Goal: Transaction & Acquisition: Purchase product/service

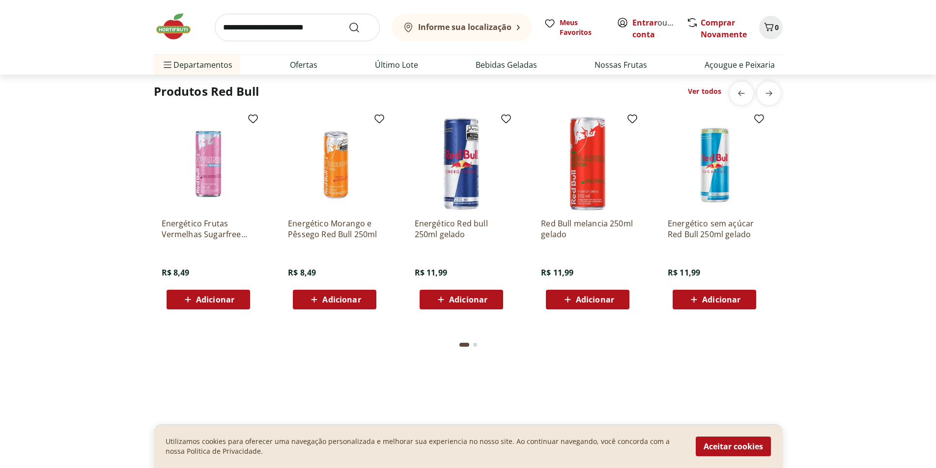
scroll to position [2652, 0]
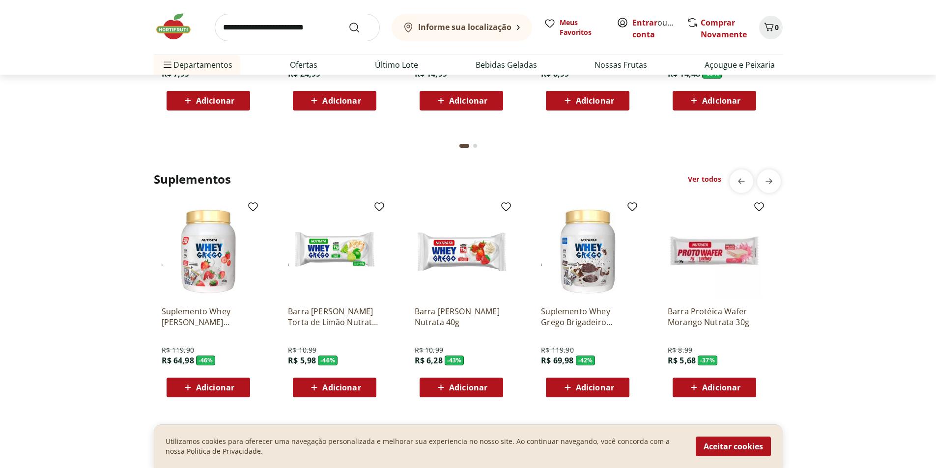
drag, startPoint x: 513, startPoint y: 10, endPoint x: 514, endPoint y: -13, distance: 23.1
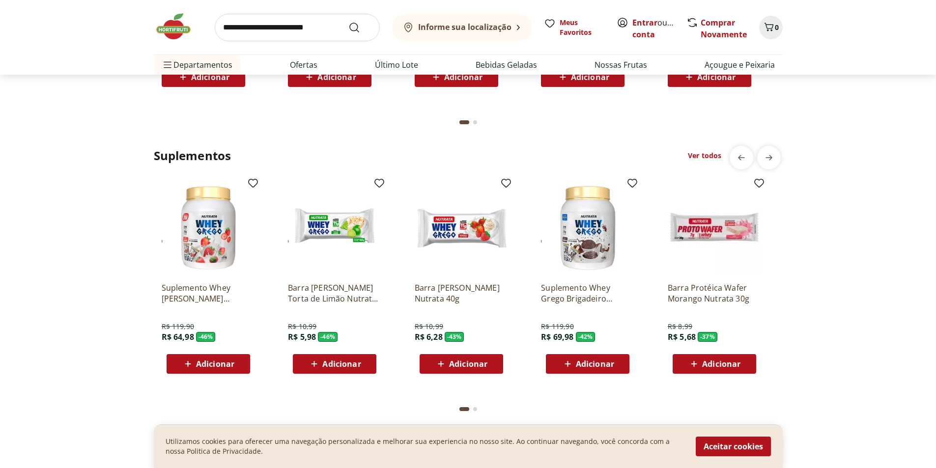
scroll to position [2164, 0]
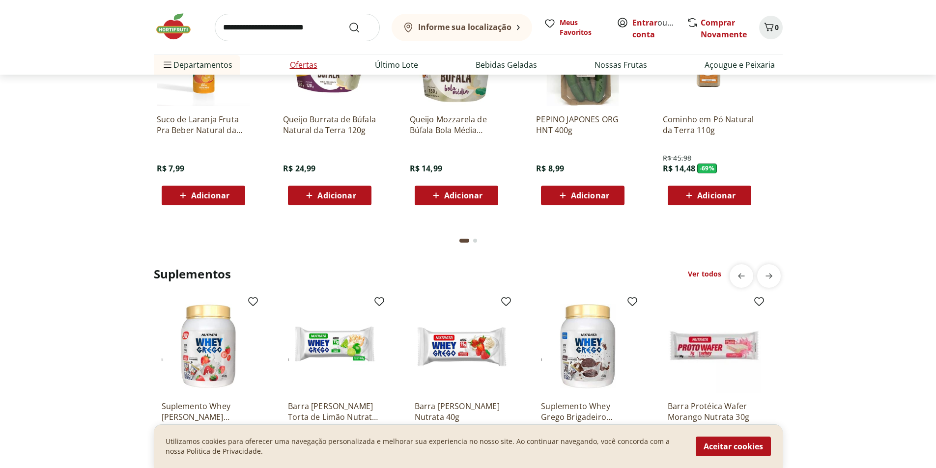
click at [312, 67] on link "Ofertas" at bounding box center [304, 65] width 28 height 12
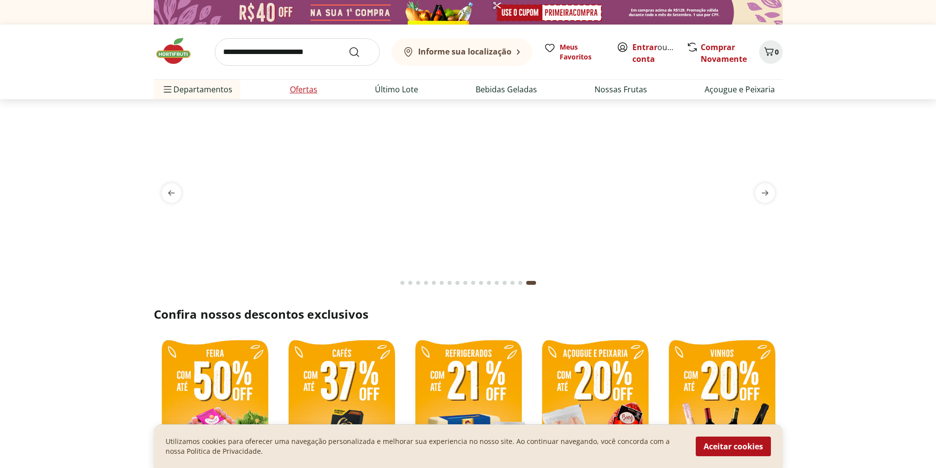
select select "**********"
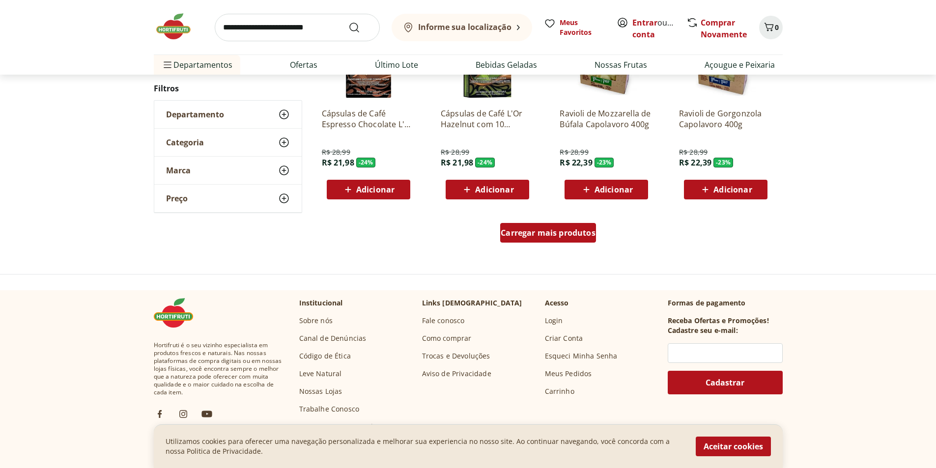
scroll to position [688, 0]
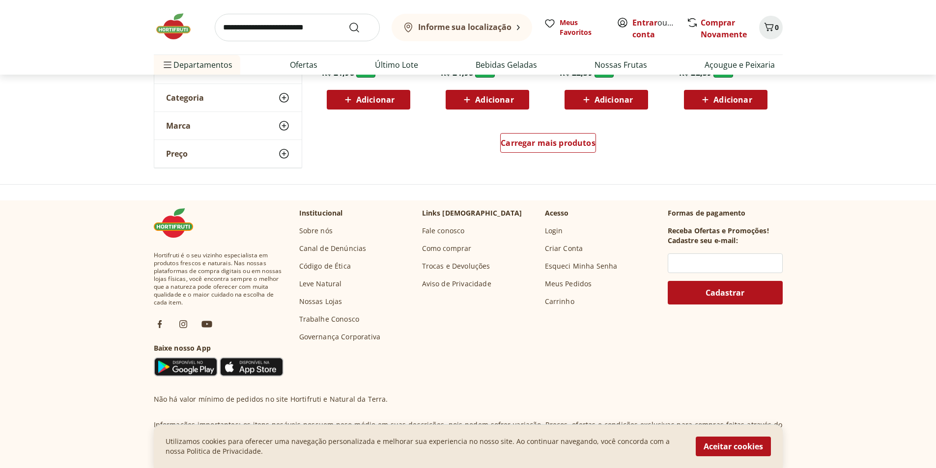
click at [564, 133] on div "Carregar mais produtos" at bounding box center [548, 144] width 476 height 47
click at [563, 139] on span "Carregar mais produtos" at bounding box center [547, 143] width 95 height 8
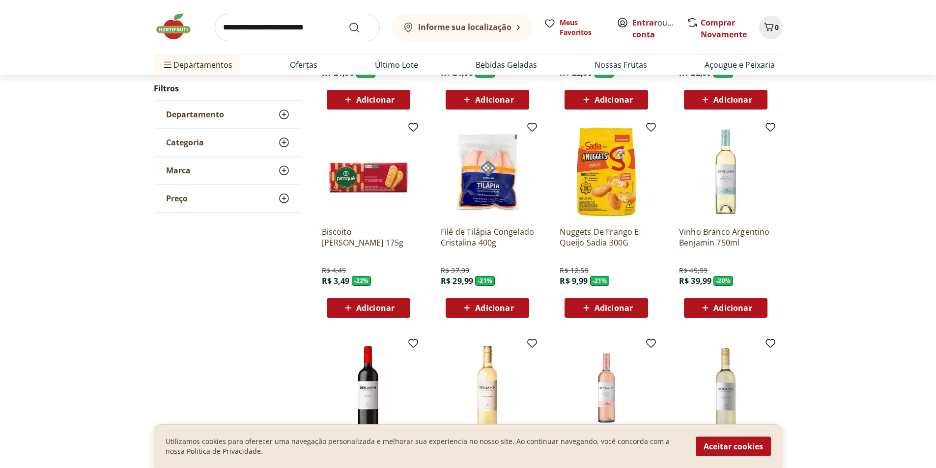
scroll to position [737, 0]
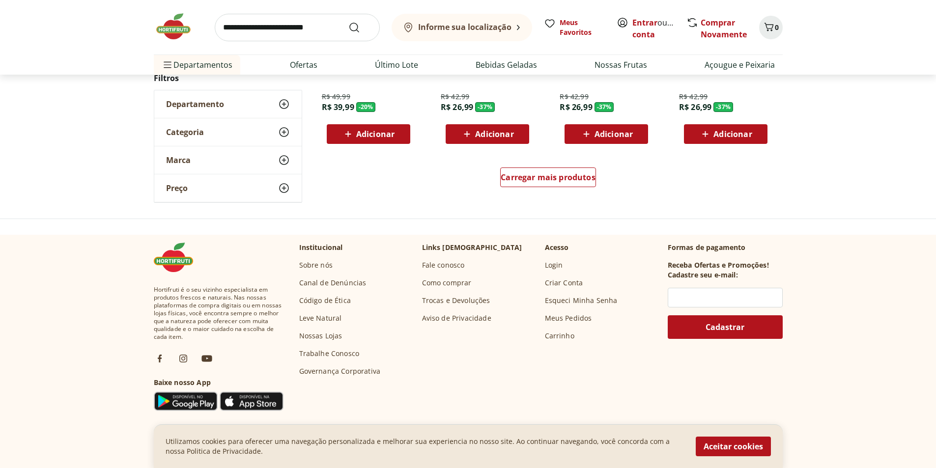
scroll to position [648, 0]
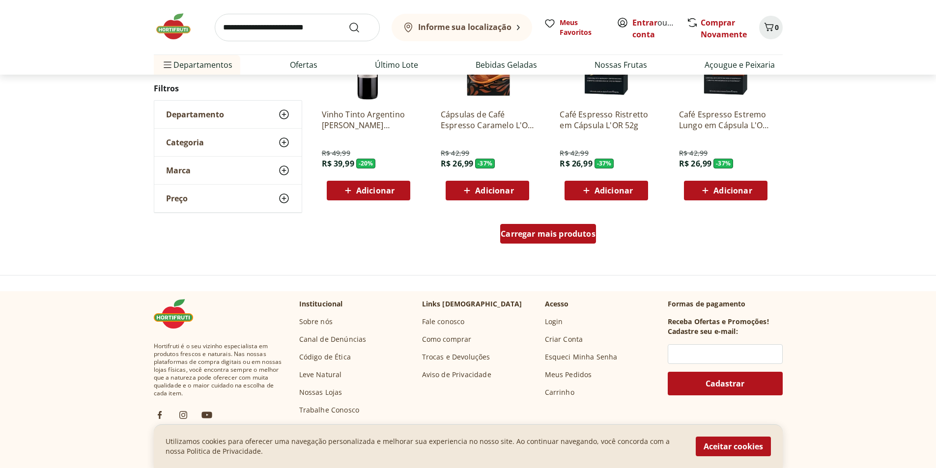
click at [549, 244] on div "Carregar mais produtos" at bounding box center [548, 234] width 96 height 20
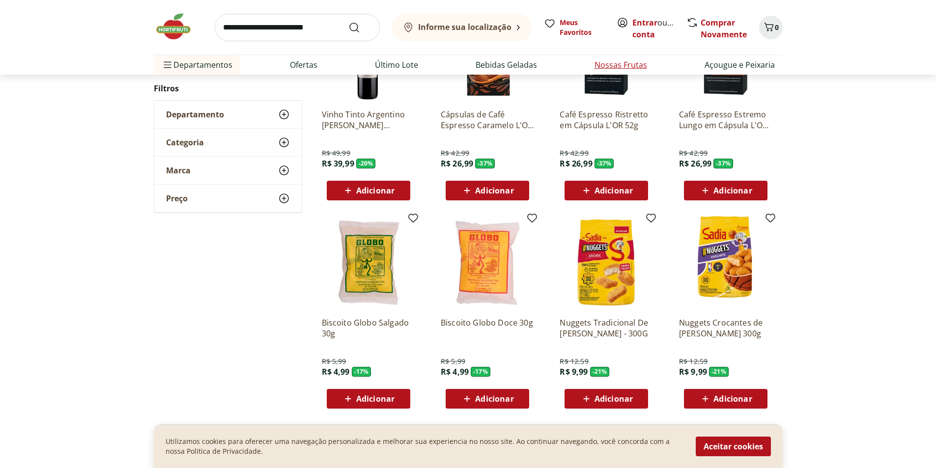
click at [616, 66] on link "Nossas Frutas" at bounding box center [620, 65] width 53 height 12
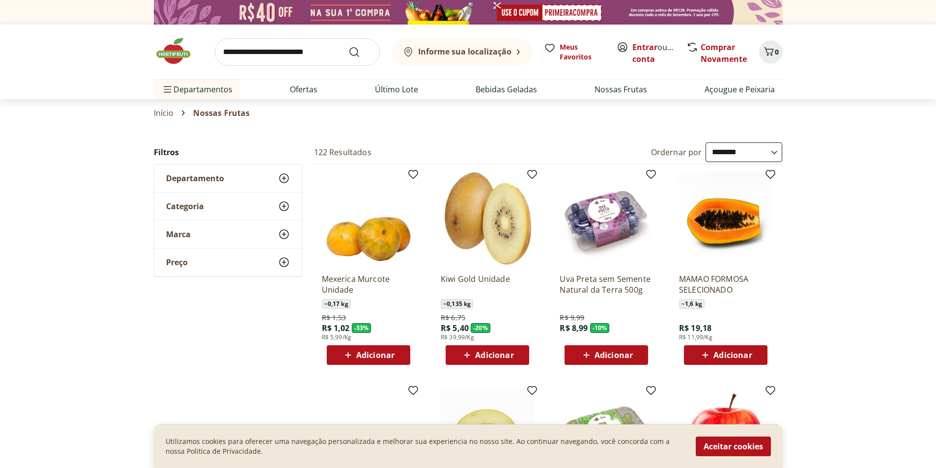
drag, startPoint x: 582, startPoint y: 206, endPoint x: 588, endPoint y: 161, distance: 45.6
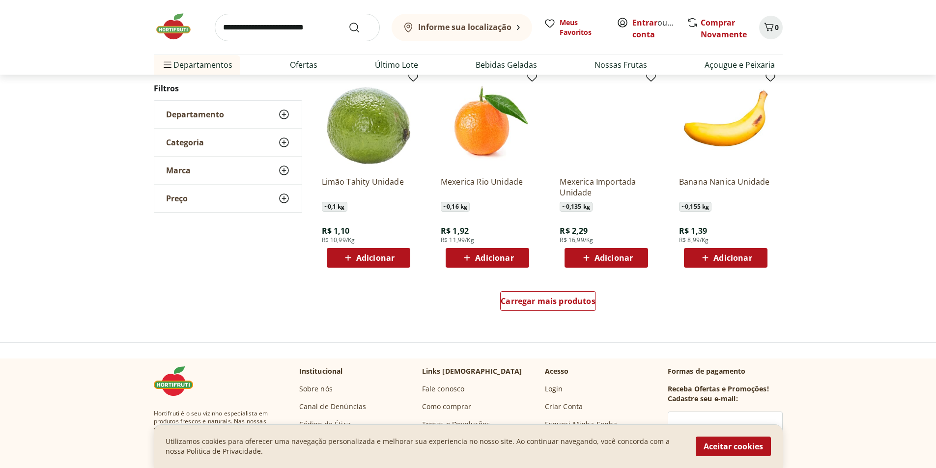
scroll to position [548, 0]
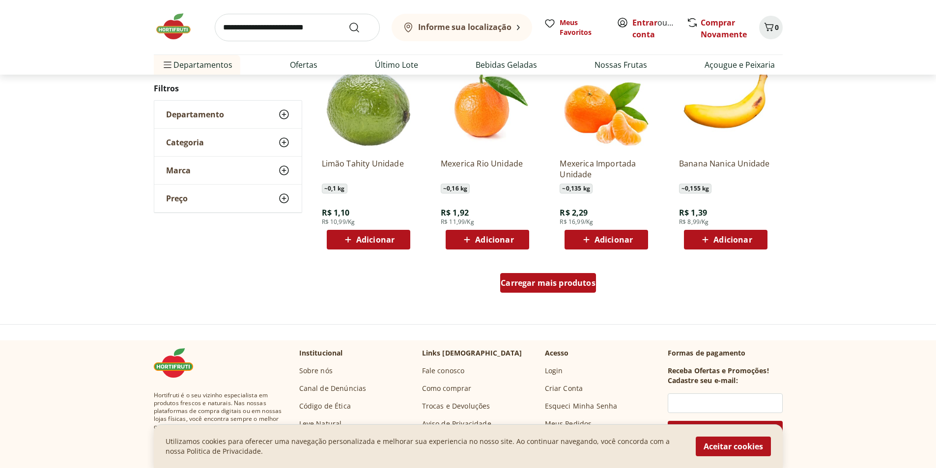
click at [561, 284] on span "Carregar mais produtos" at bounding box center [547, 283] width 95 height 8
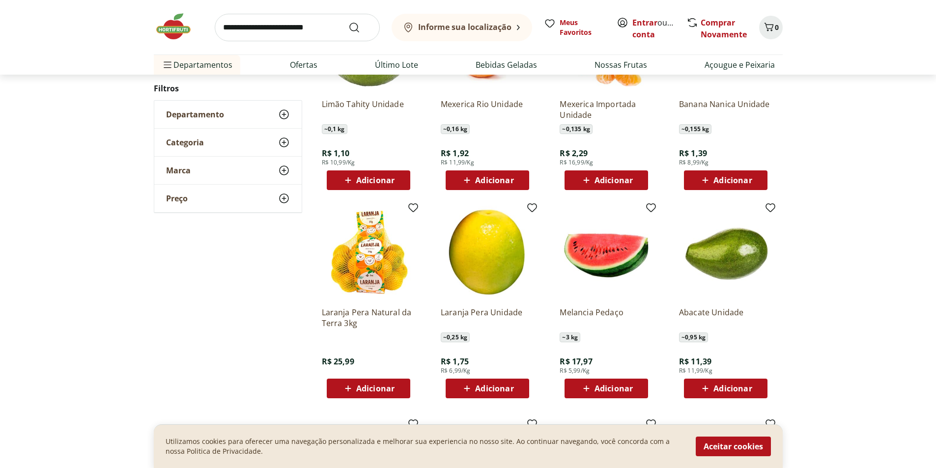
scroll to position [695, 0]
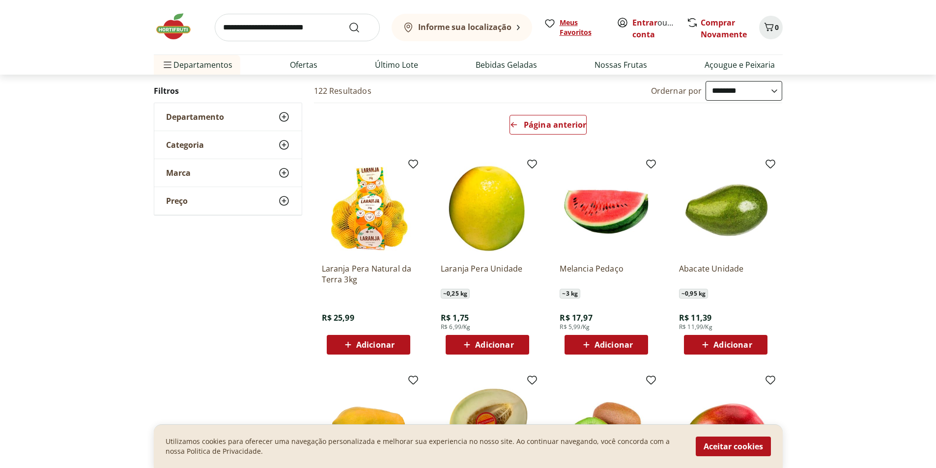
scroll to position [7, 0]
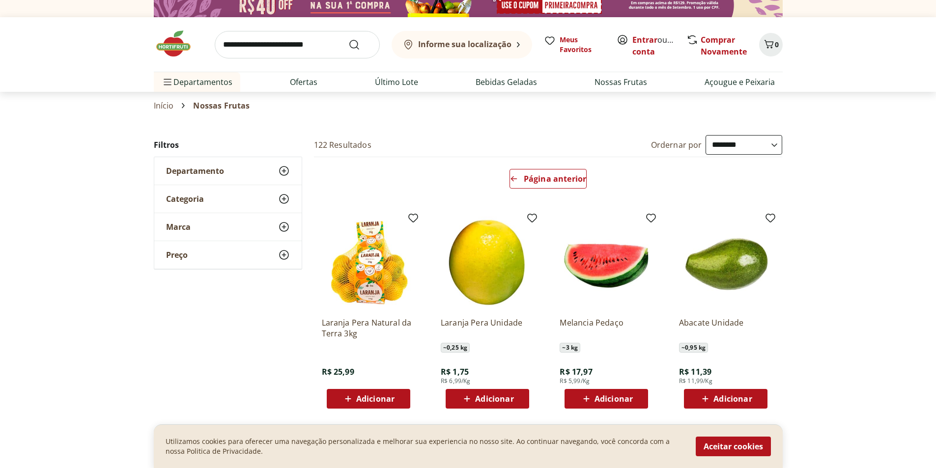
click at [731, 148] on select "**********" at bounding box center [743, 145] width 77 height 20
click at [705, 135] on select "**********" at bounding box center [743, 145] width 77 height 20
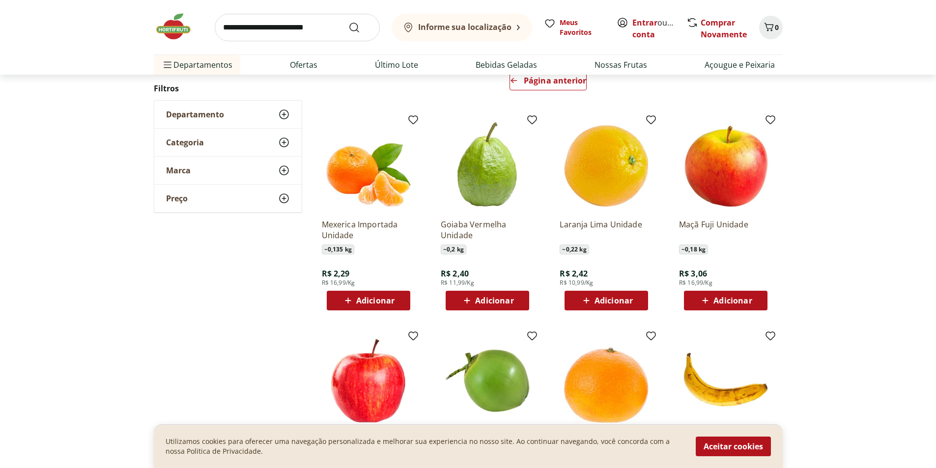
scroll to position [155, 0]
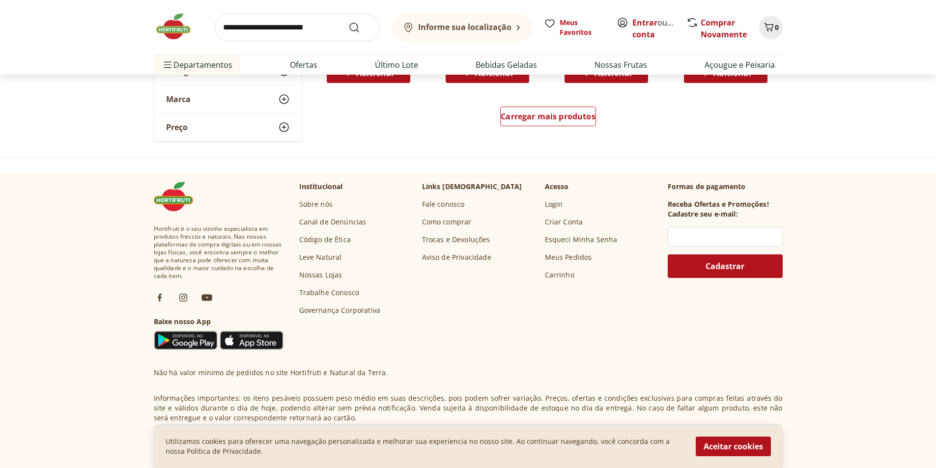
drag, startPoint x: 387, startPoint y: 118, endPoint x: 396, endPoint y: 106, distance: 15.7
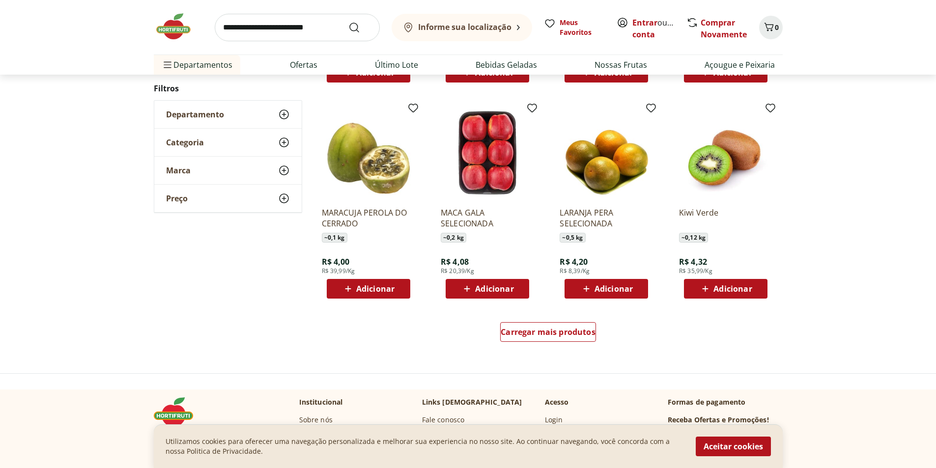
drag, startPoint x: 396, startPoint y: 106, endPoint x: 816, endPoint y: 200, distance: 429.9
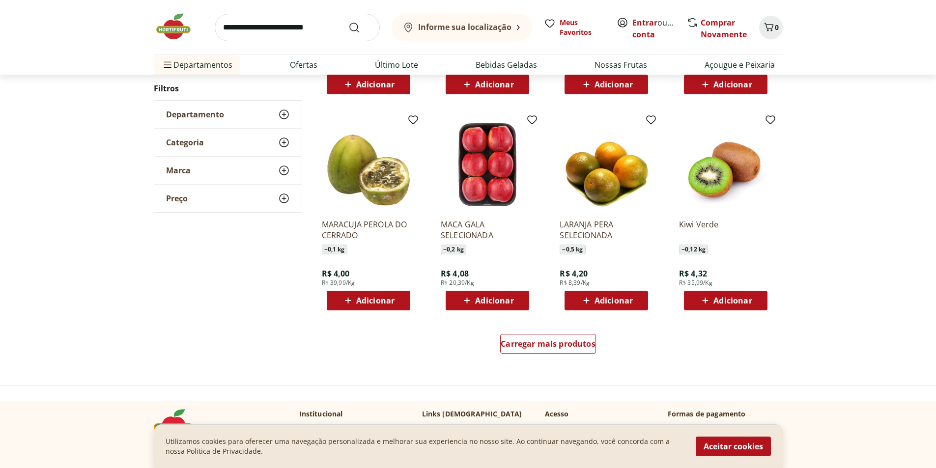
scroll to position [540, 0]
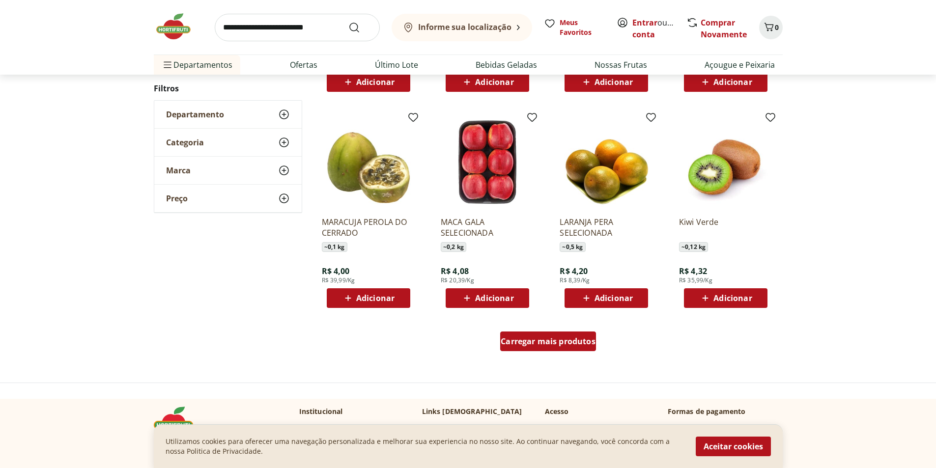
click at [556, 338] on span "Carregar mais produtos" at bounding box center [547, 341] width 95 height 8
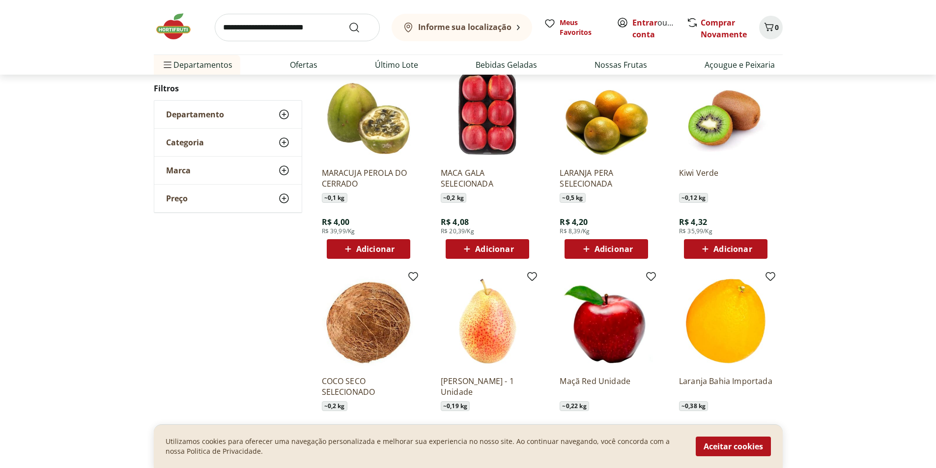
scroll to position [638, 0]
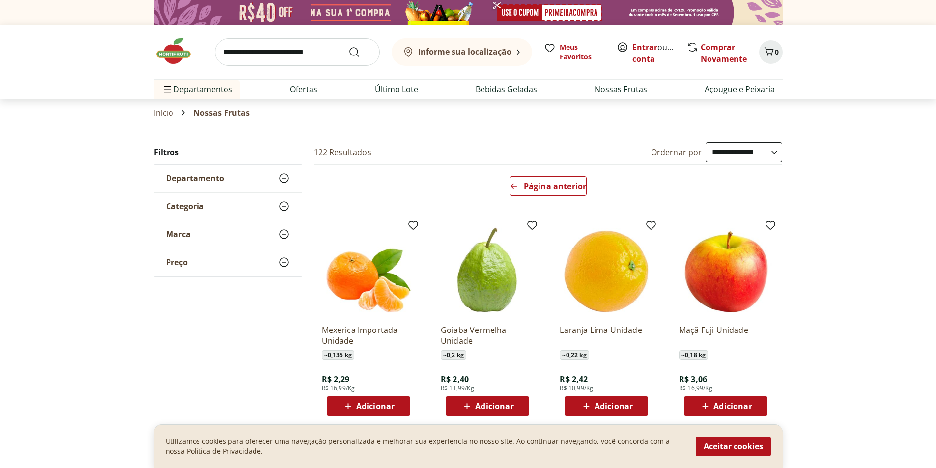
select select "**********"
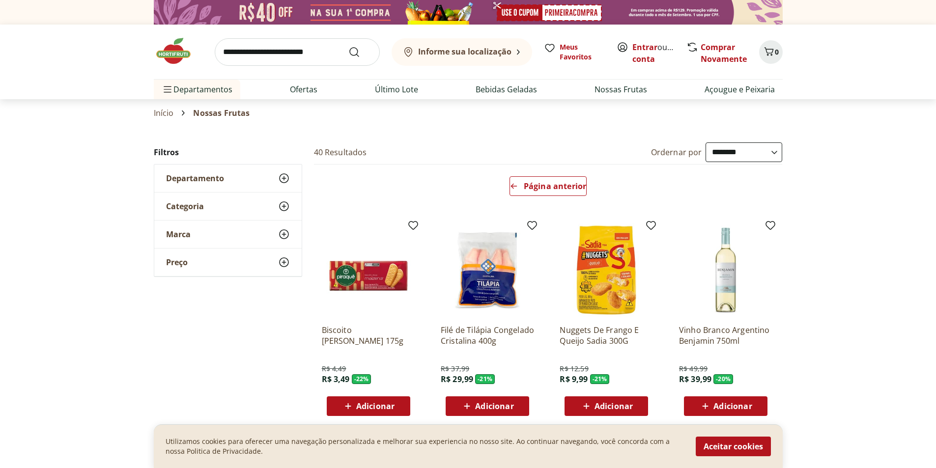
scroll to position [648, 0]
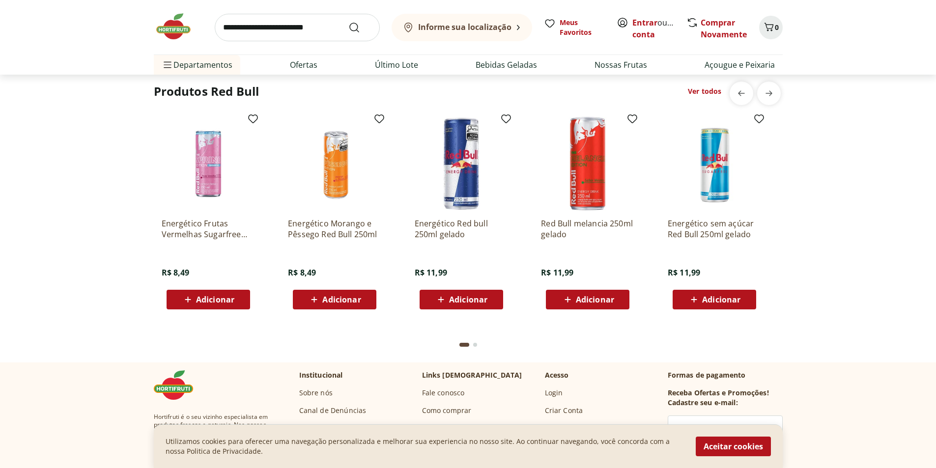
scroll to position [3015, 0]
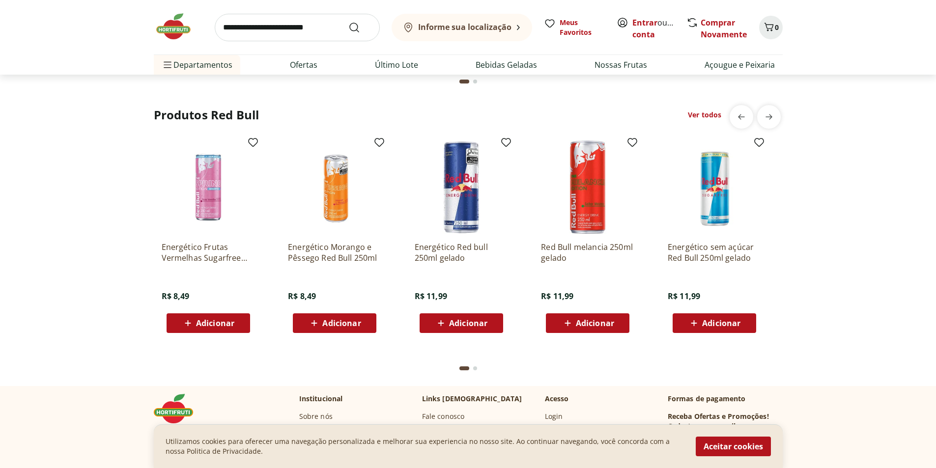
click at [477, 369] on button "Go to page 2 from fs-carousel" at bounding box center [475, 369] width 8 height 24
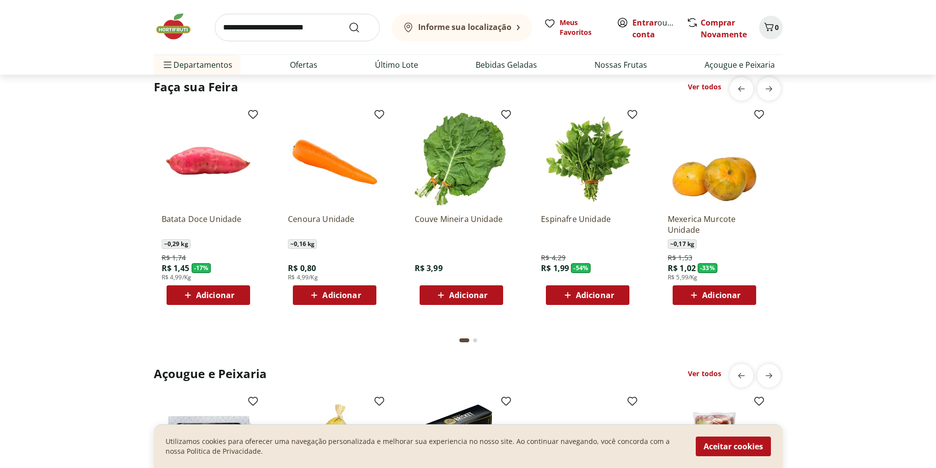
scroll to position [1394, 0]
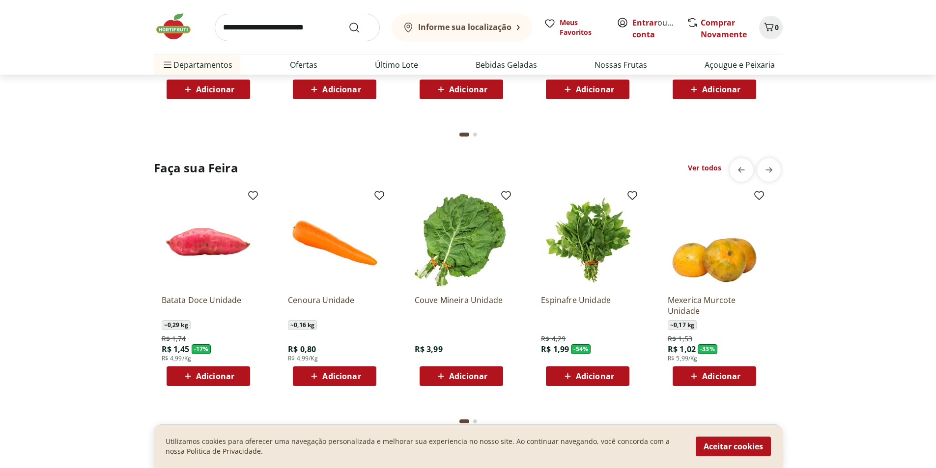
click at [708, 163] on link "Ver todos" at bounding box center [704, 168] width 33 height 10
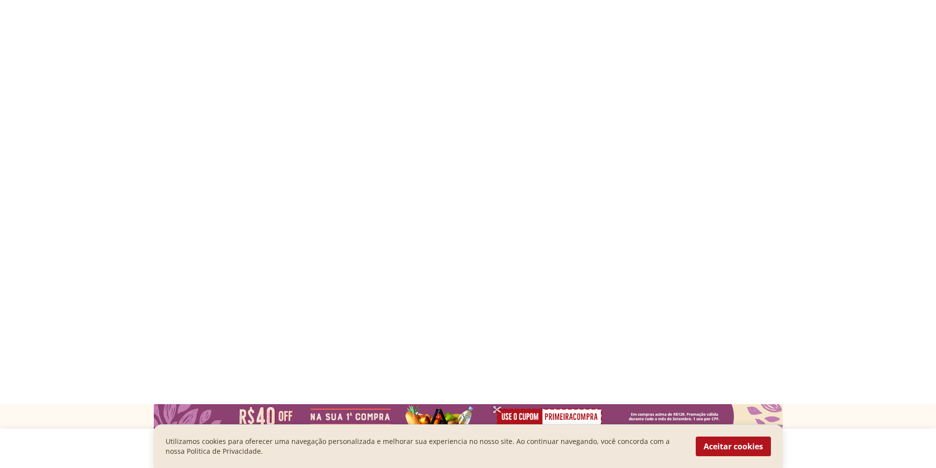
select select "**********"
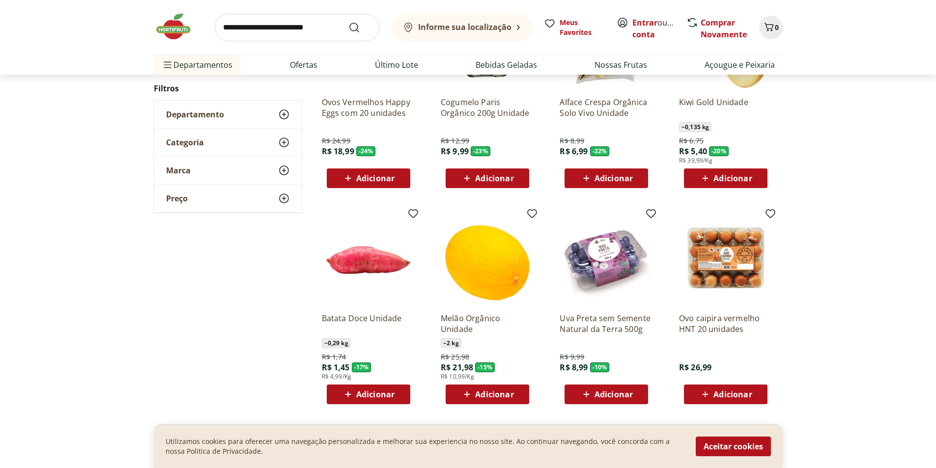
scroll to position [491, 0]
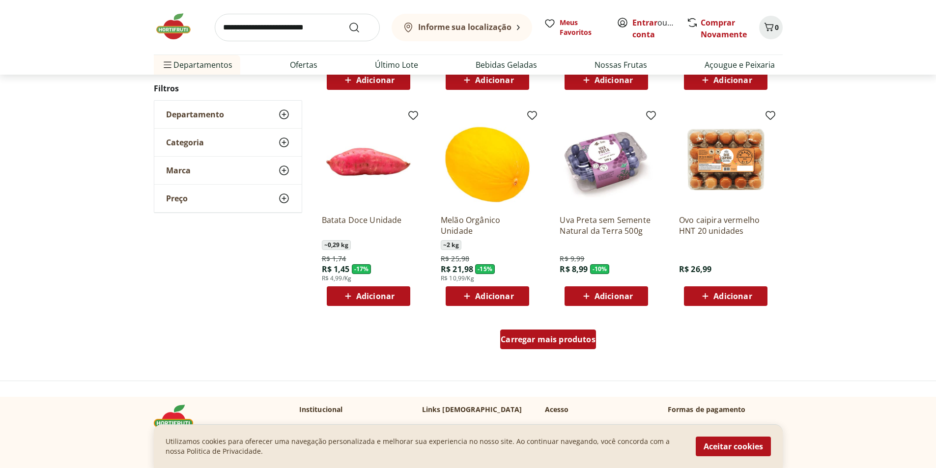
click at [541, 343] on span "Carregar mais produtos" at bounding box center [547, 339] width 95 height 8
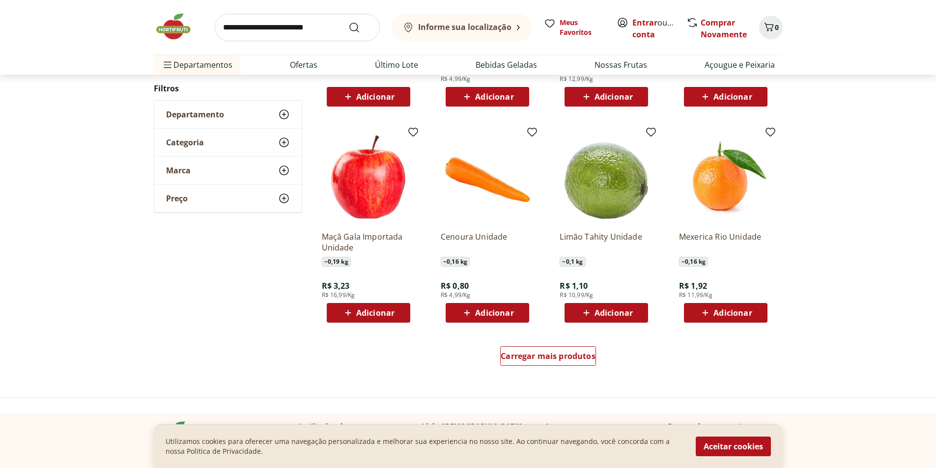
scroll to position [540, 0]
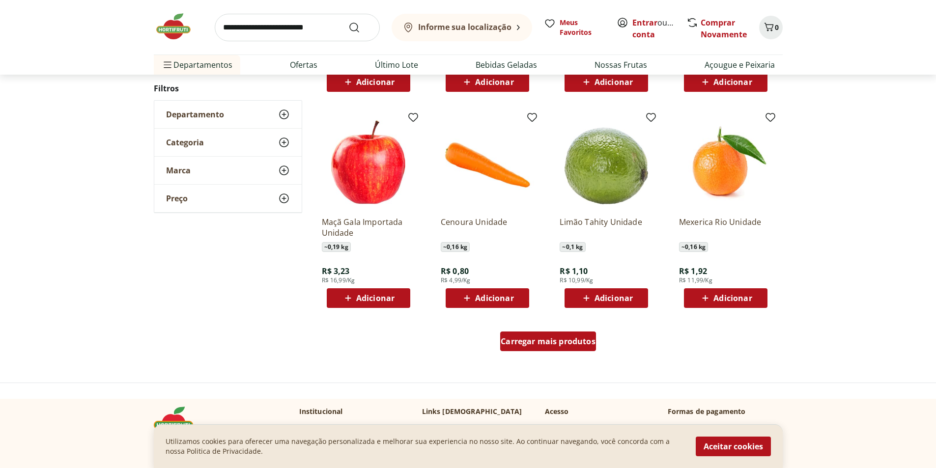
click at [548, 333] on div "Carregar mais produtos" at bounding box center [548, 342] width 96 height 20
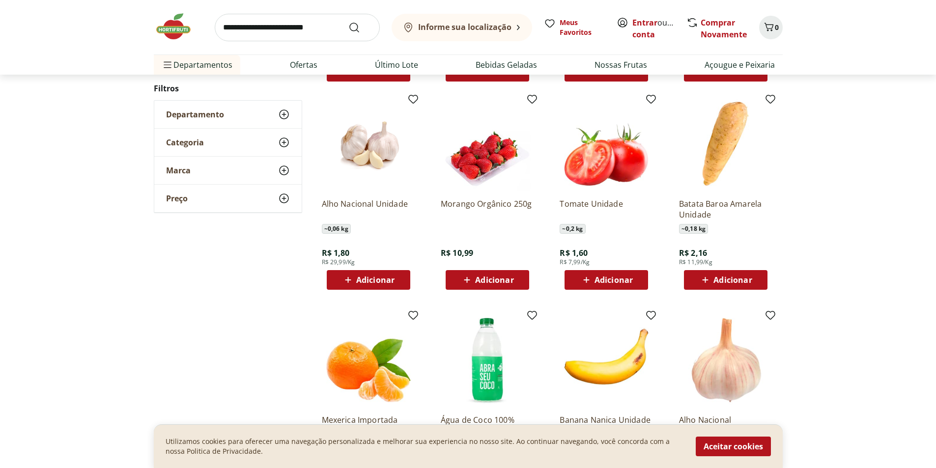
scroll to position [786, 0]
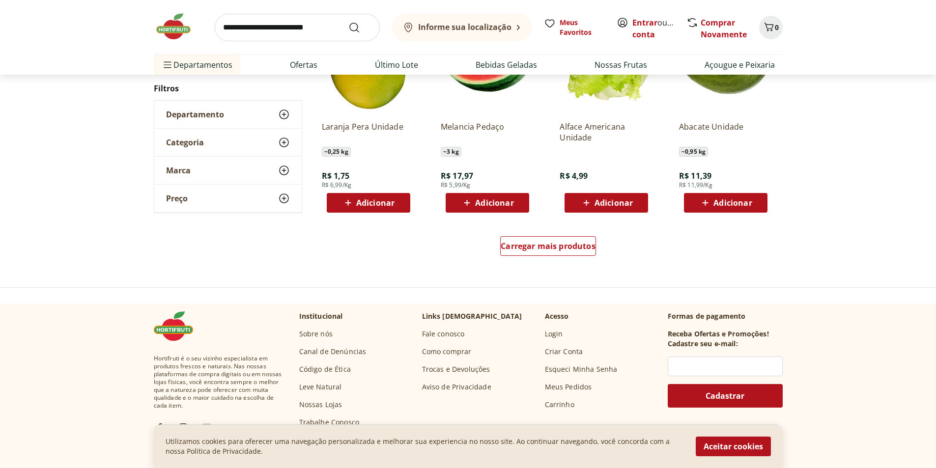
scroll to position [637, 0]
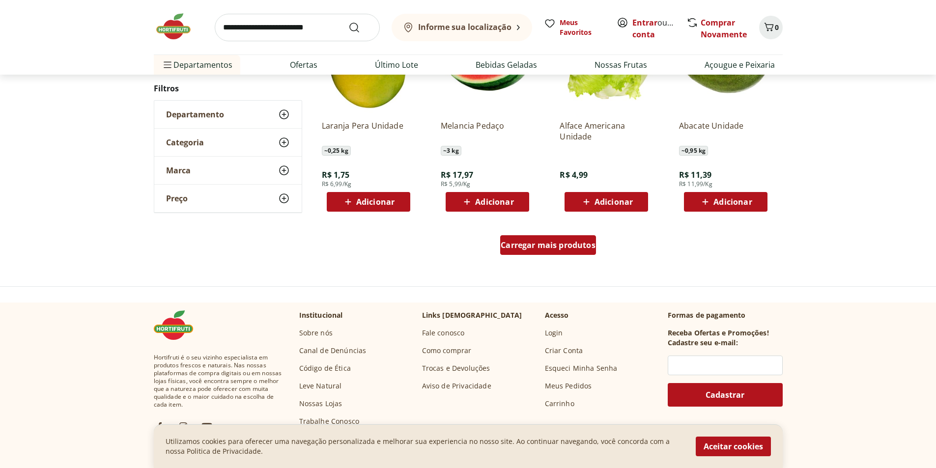
click at [568, 249] on span "Carregar mais produtos" at bounding box center [547, 245] width 95 height 8
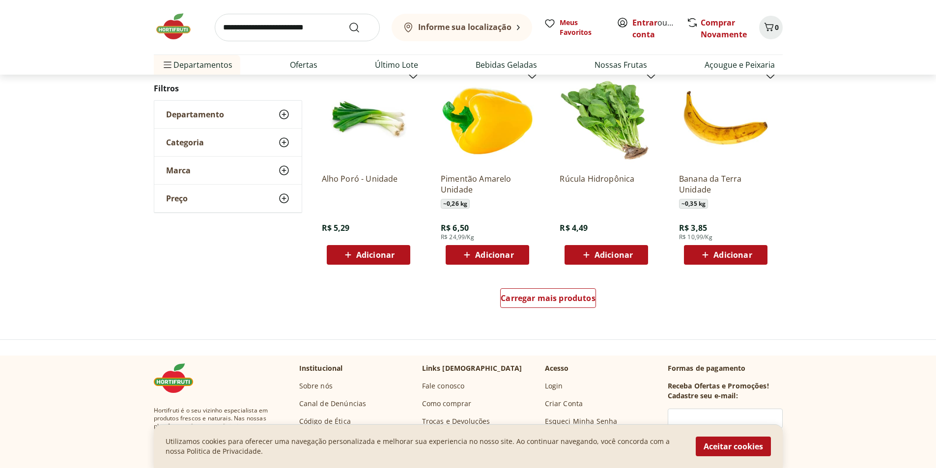
scroll to position [585, 0]
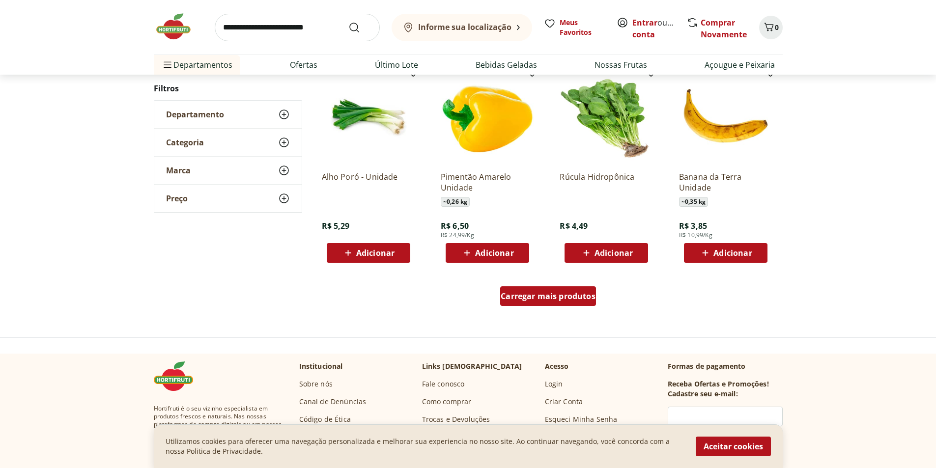
click at [526, 296] on span "Carregar mais produtos" at bounding box center [547, 296] width 95 height 8
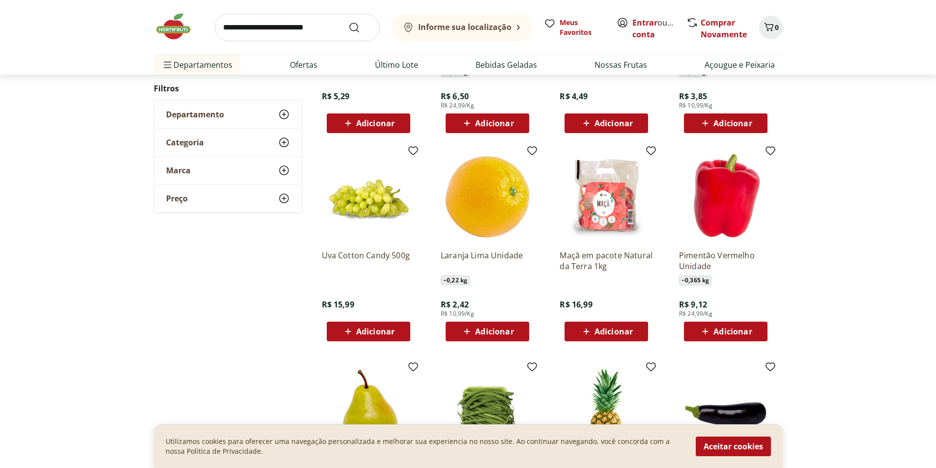
scroll to position [733, 0]
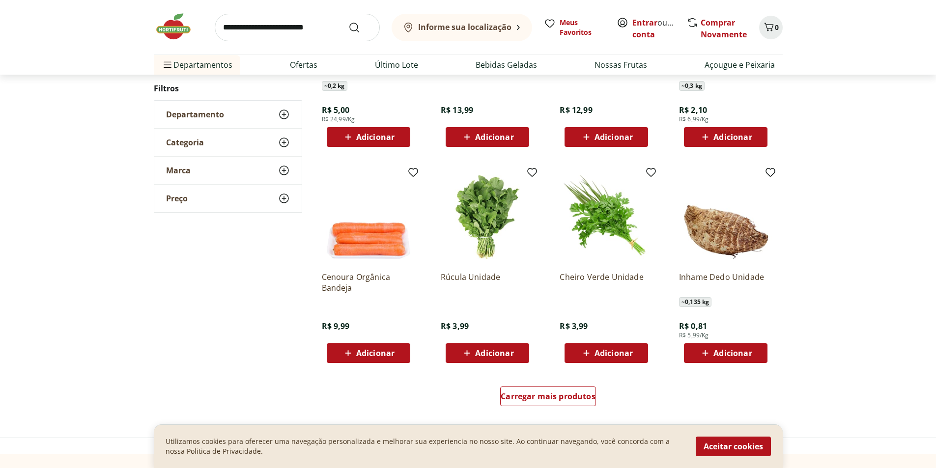
scroll to position [534, 0]
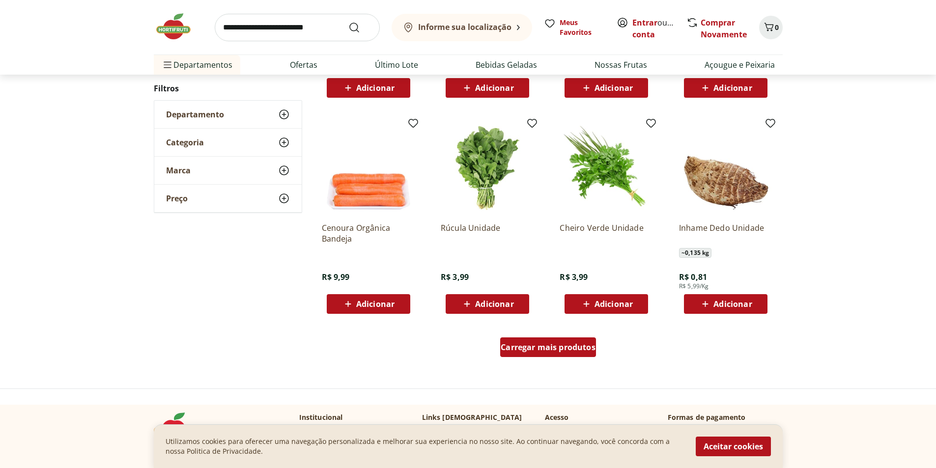
click at [534, 353] on div "Carregar mais produtos" at bounding box center [548, 347] width 96 height 20
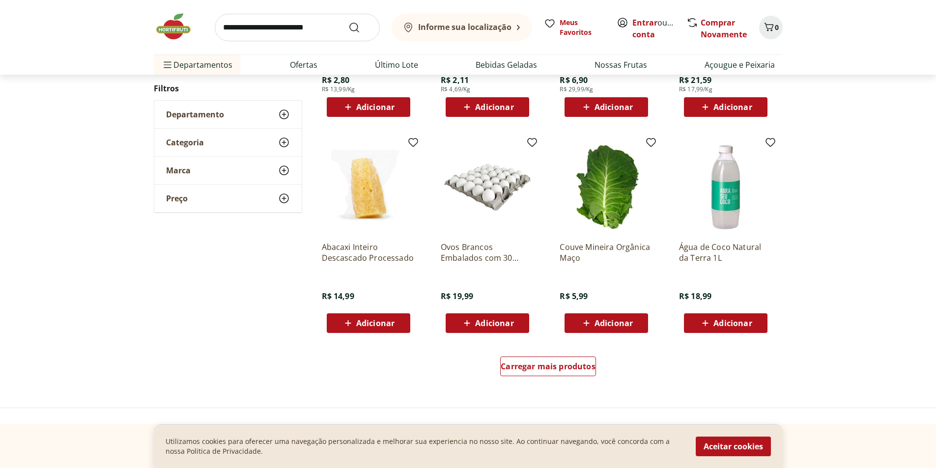
scroll to position [532, 0]
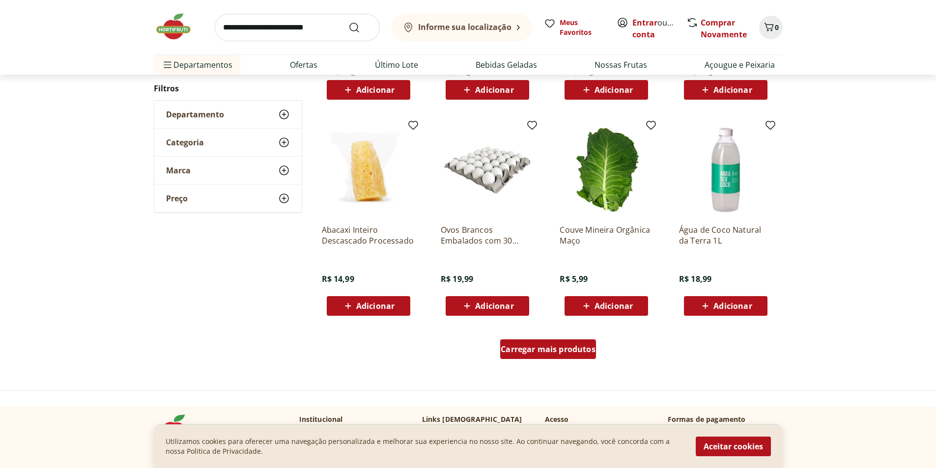
click at [516, 345] on span "Carregar mais produtos" at bounding box center [547, 349] width 95 height 8
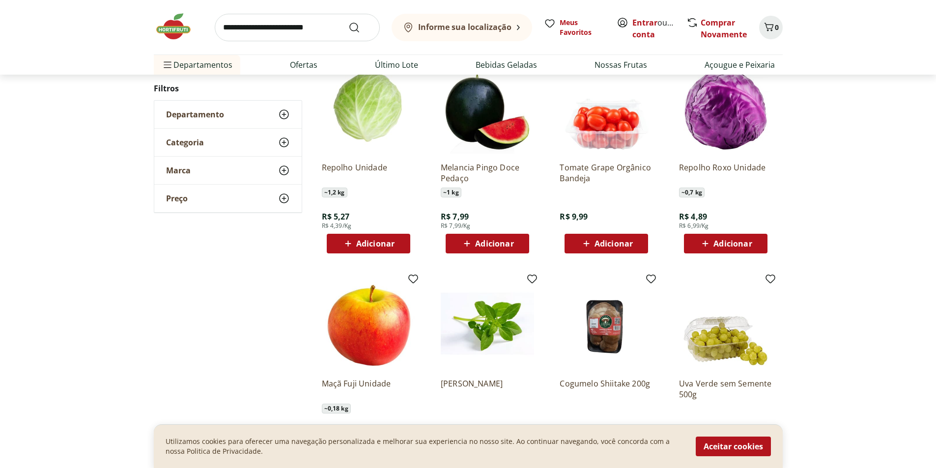
scroll to position [827, 0]
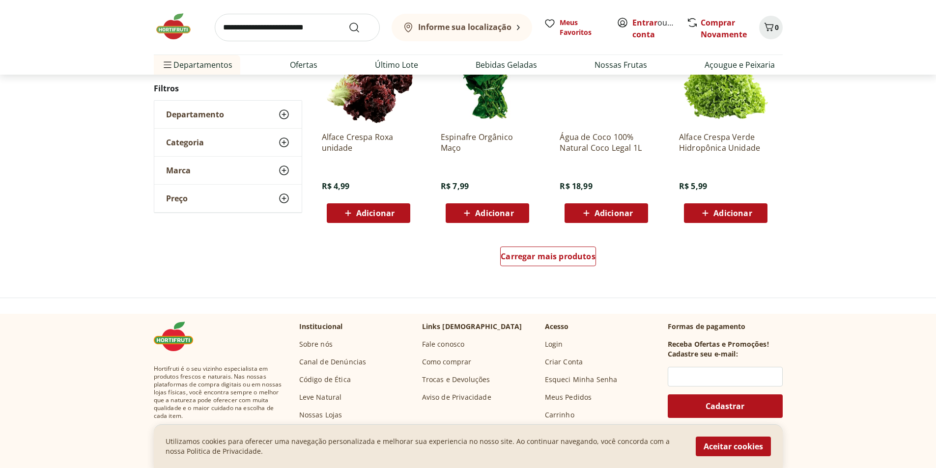
scroll to position [629, 0]
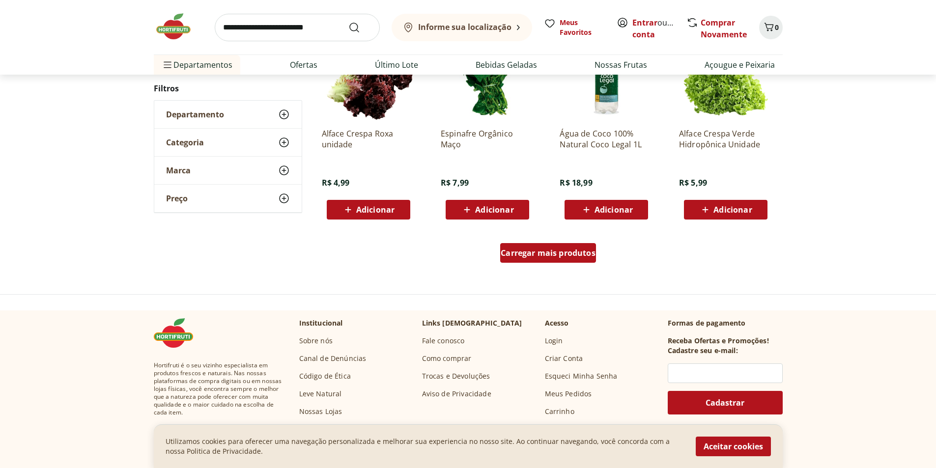
click at [561, 260] on div "Carregar mais produtos" at bounding box center [548, 253] width 96 height 20
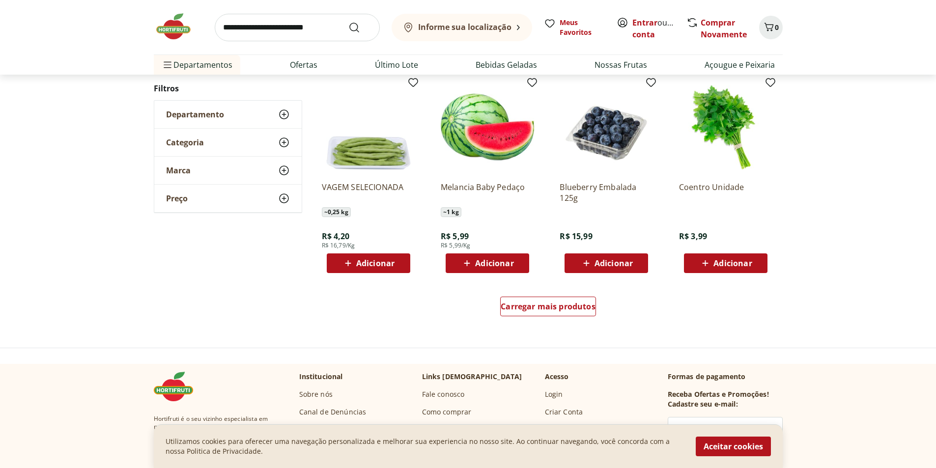
scroll to position [578, 0]
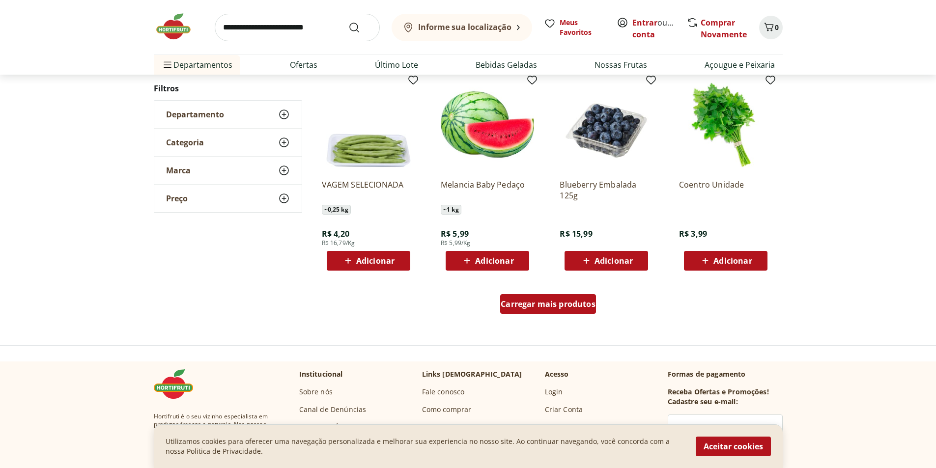
click at [554, 297] on div "Carregar mais produtos" at bounding box center [548, 304] width 96 height 20
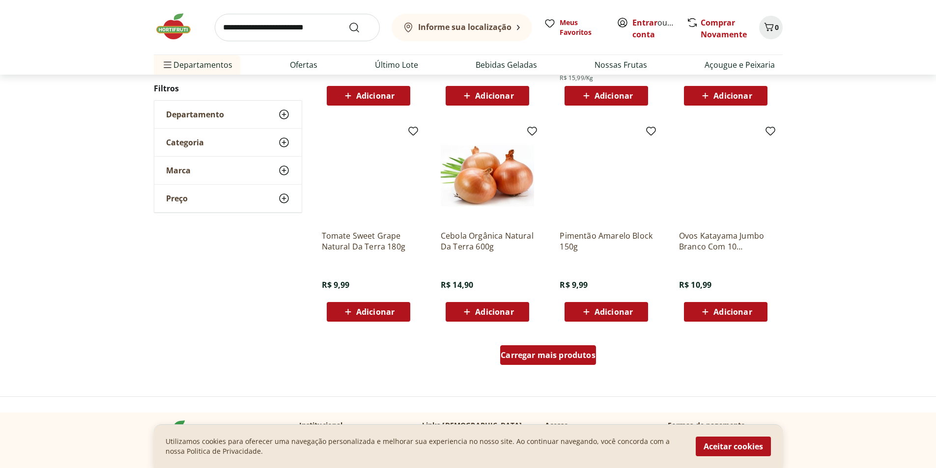
scroll to position [576, 0]
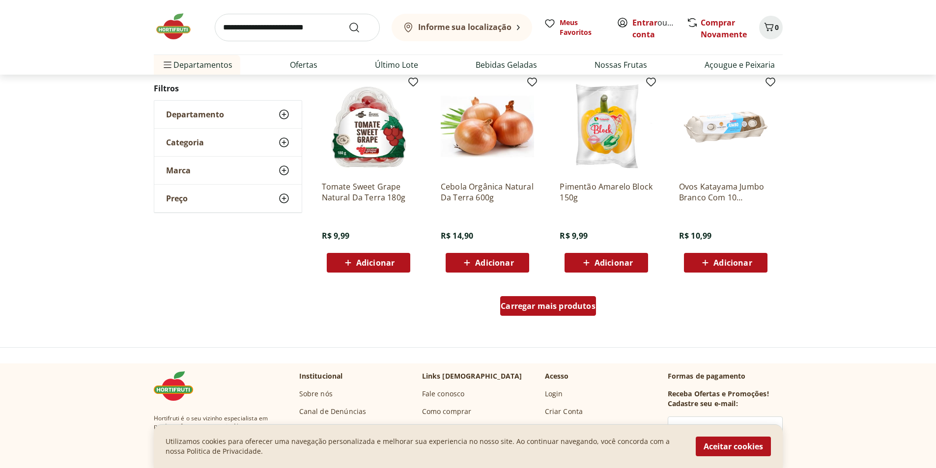
click at [567, 307] on span "Carregar mais produtos" at bounding box center [547, 306] width 95 height 8
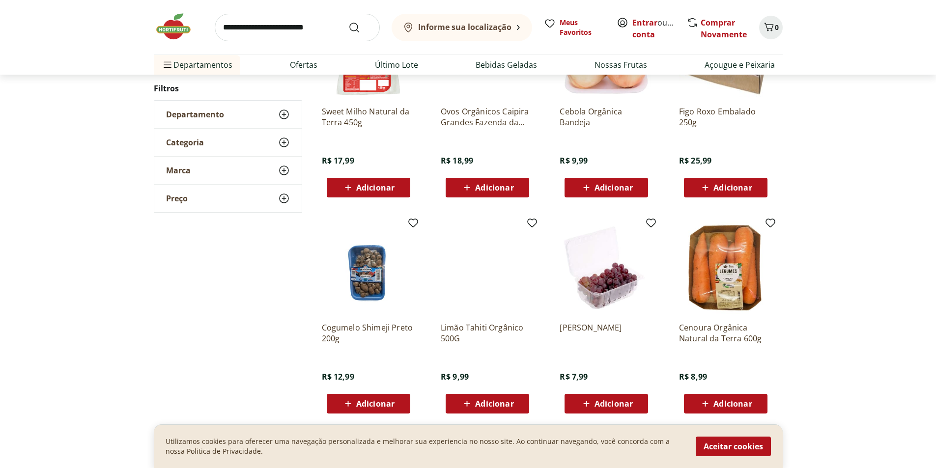
scroll to position [475, 0]
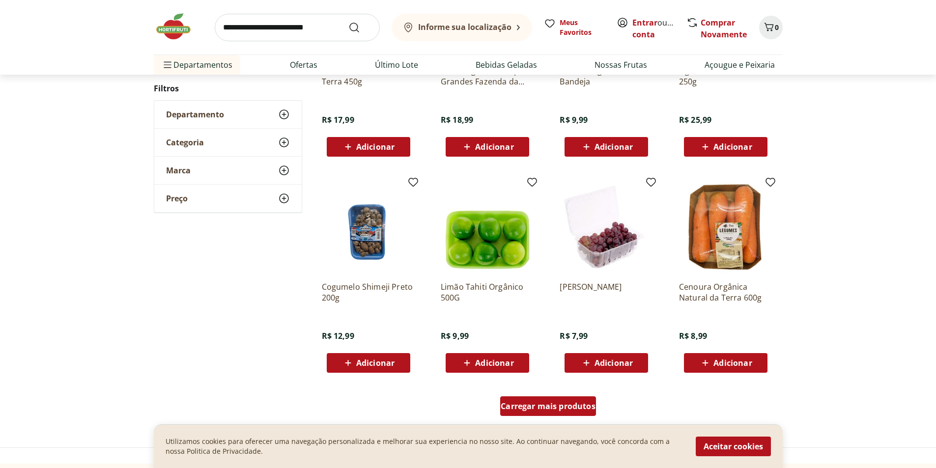
click at [543, 400] on div "Carregar mais produtos" at bounding box center [548, 406] width 96 height 20
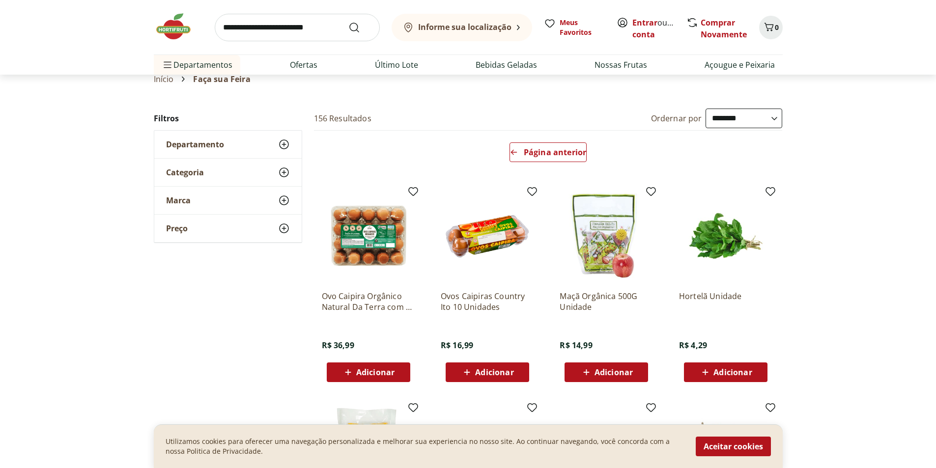
scroll to position [33, 0]
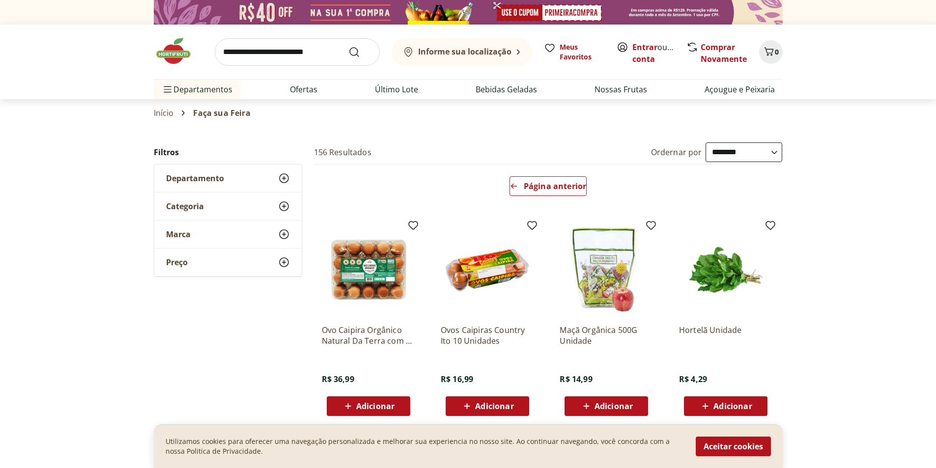
select select "**********"
click at [560, 188] on span "Página anterior" at bounding box center [555, 186] width 62 height 8
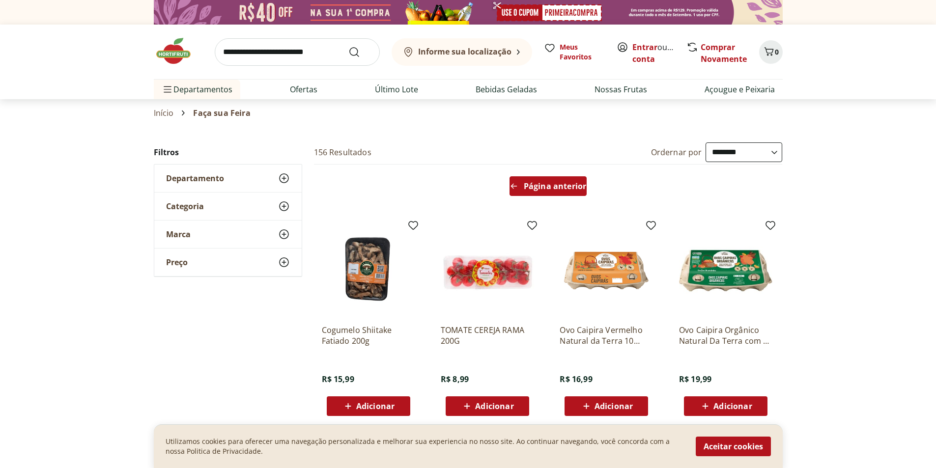
click at [568, 189] on span "Página anterior" at bounding box center [555, 186] width 62 height 8
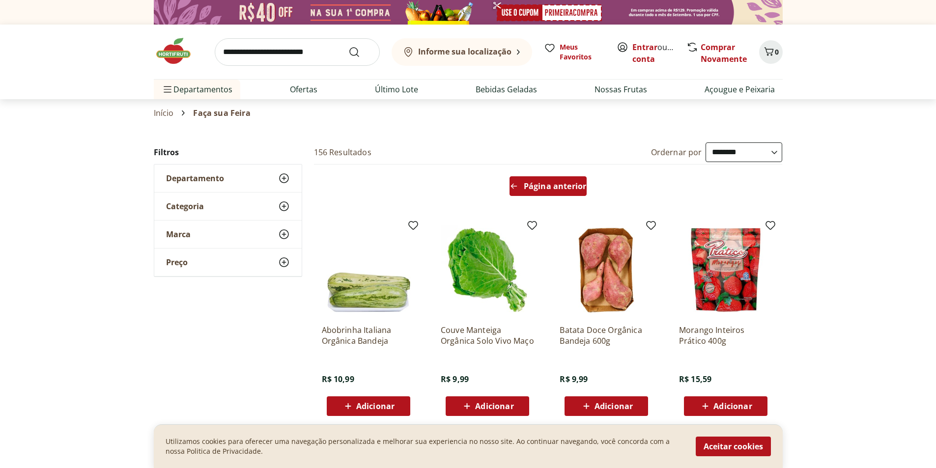
click at [570, 192] on div "Página anterior" at bounding box center [547, 186] width 77 height 20
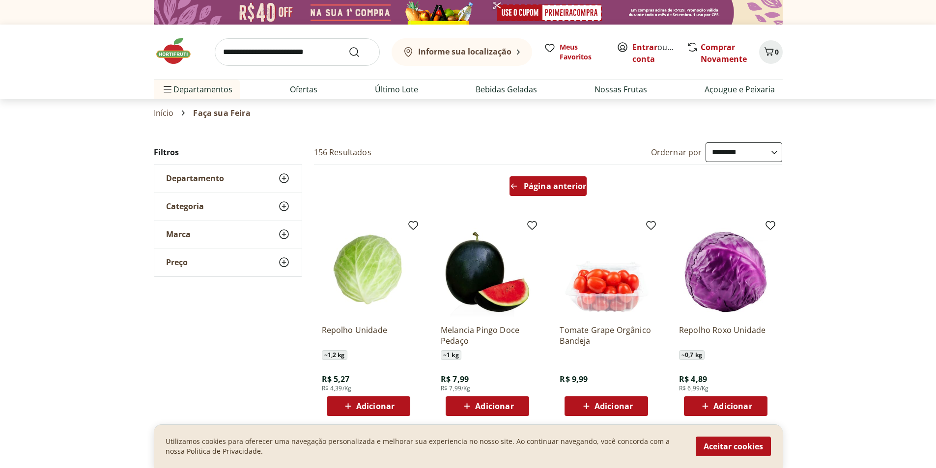
click at [572, 184] on span "Página anterior" at bounding box center [555, 186] width 62 height 8
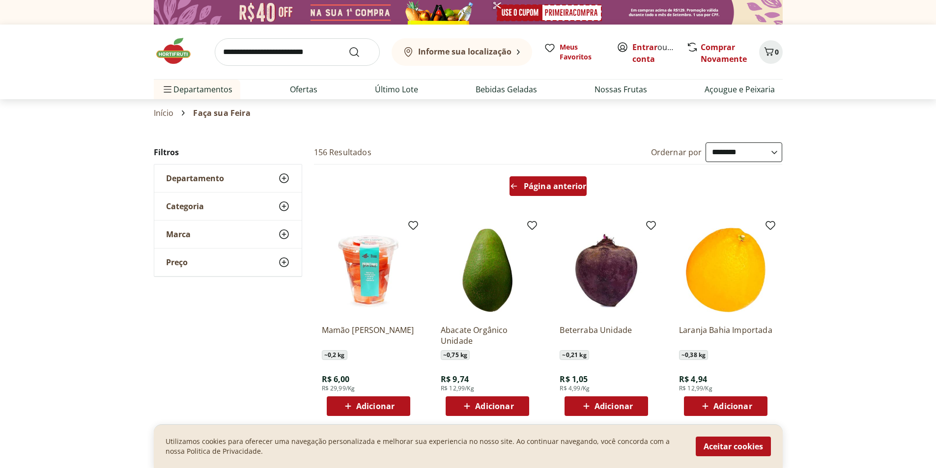
click at [569, 187] on span "Página anterior" at bounding box center [555, 186] width 62 height 8
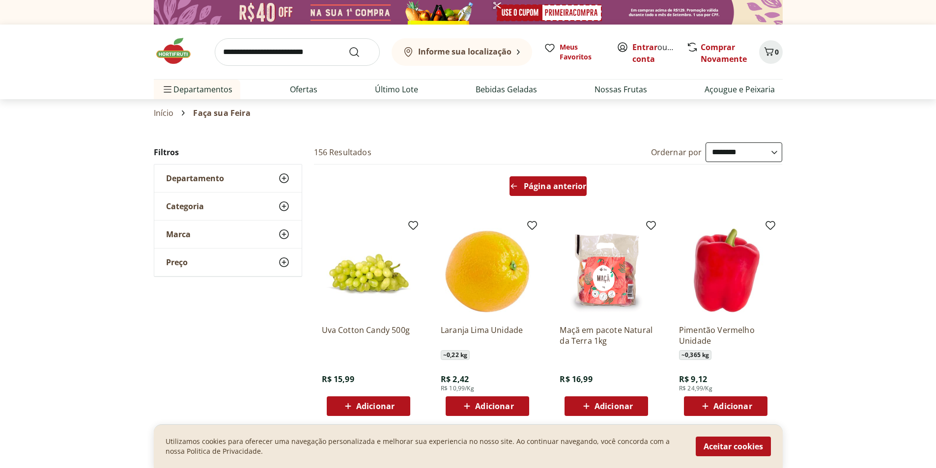
click at [565, 189] on span "Página anterior" at bounding box center [555, 186] width 62 height 8
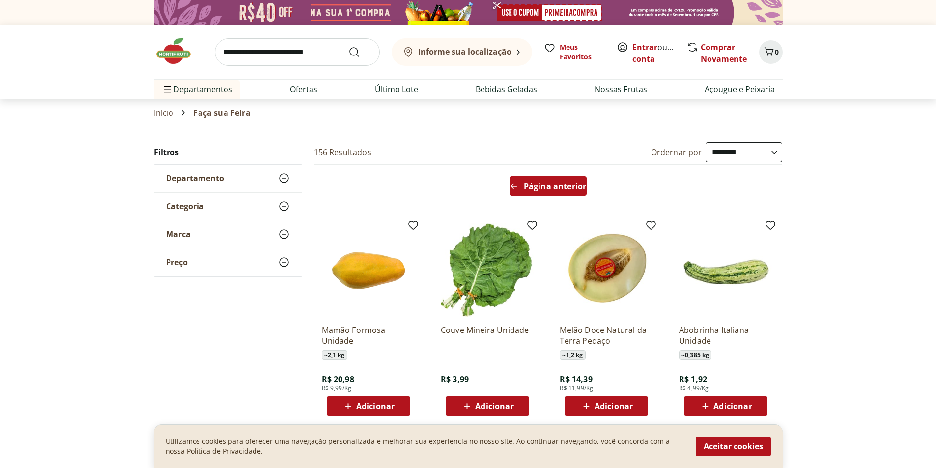
click at [555, 192] on div "Página anterior" at bounding box center [547, 186] width 77 height 20
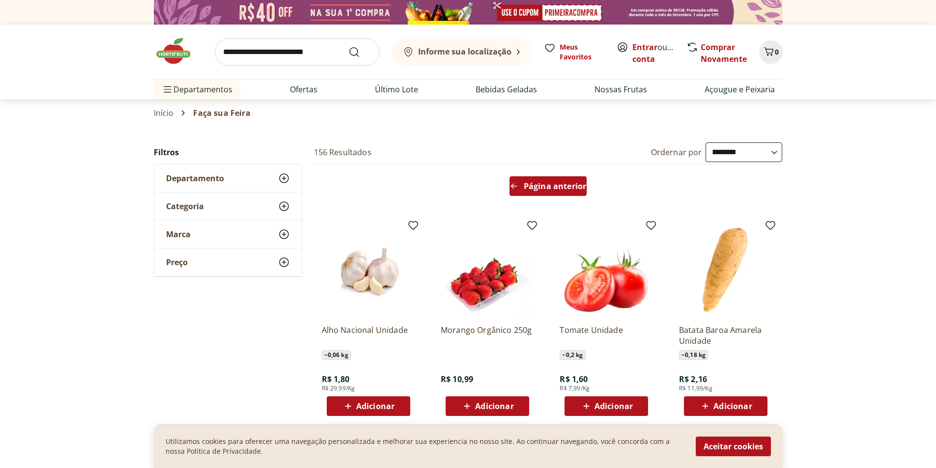
click at [556, 192] on div "Página anterior" at bounding box center [547, 186] width 77 height 20
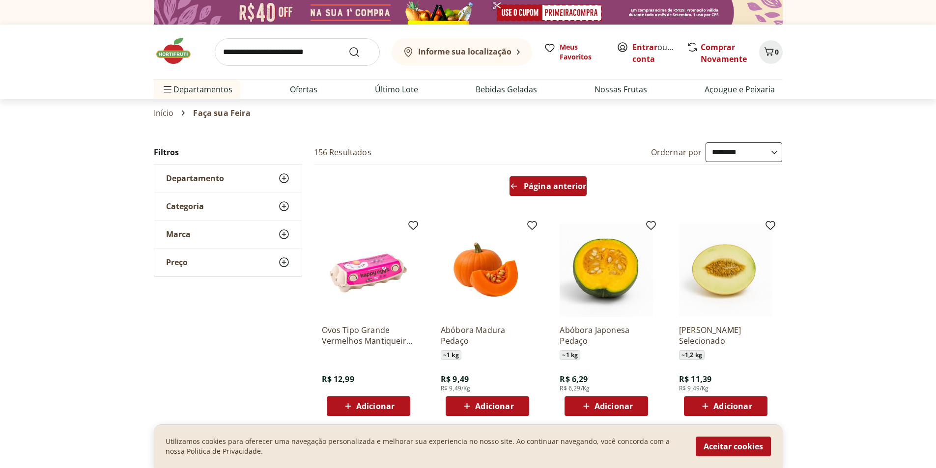
click at [538, 192] on div "Página anterior" at bounding box center [547, 186] width 77 height 20
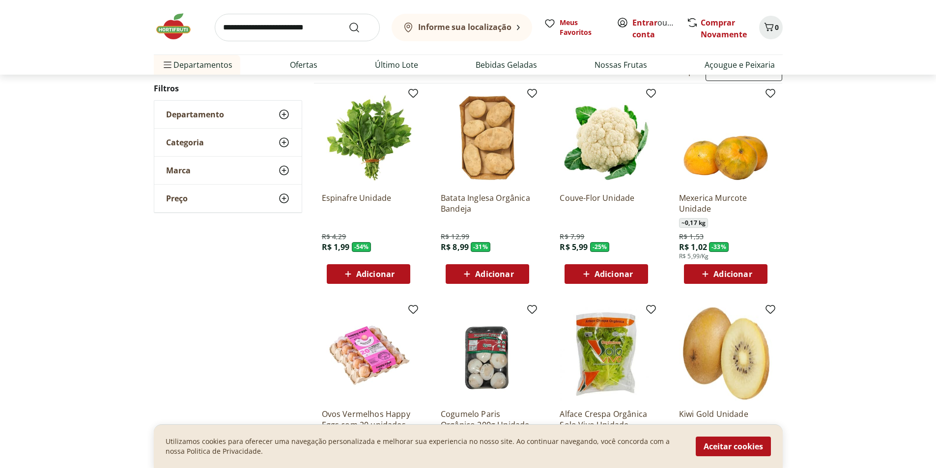
scroll to position [98, 0]
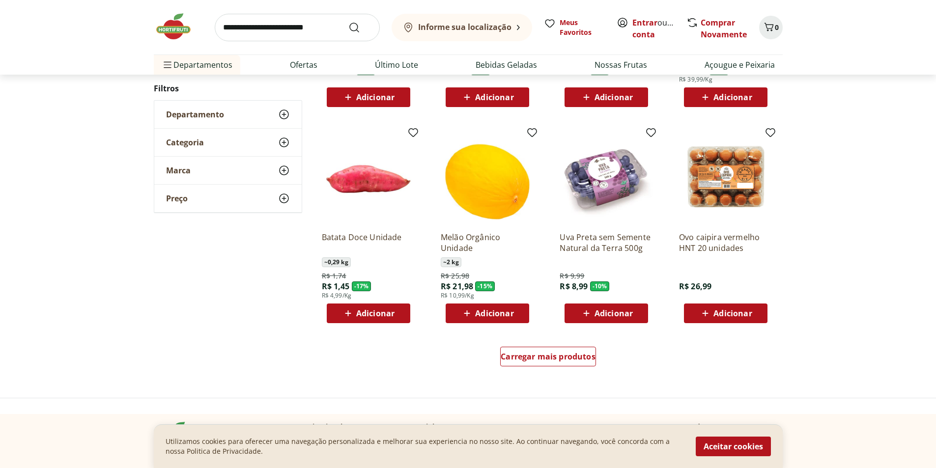
scroll to position [491, 0]
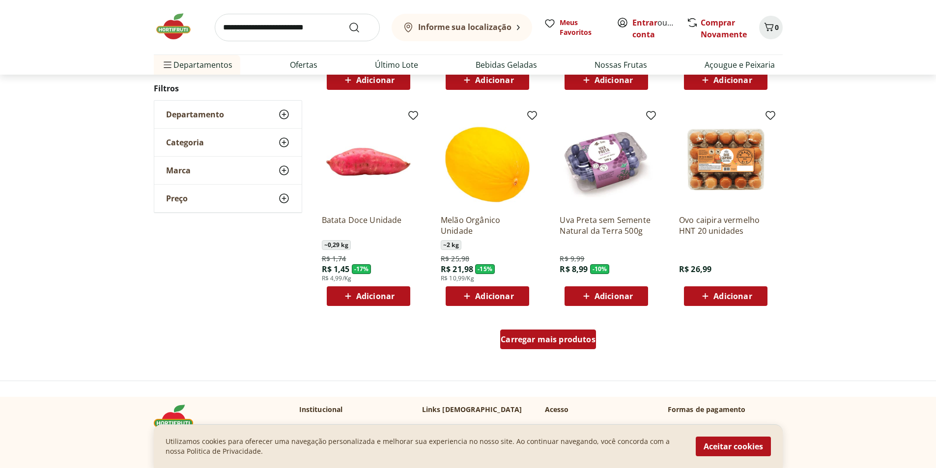
click at [566, 331] on div "Carregar mais produtos" at bounding box center [548, 340] width 96 height 20
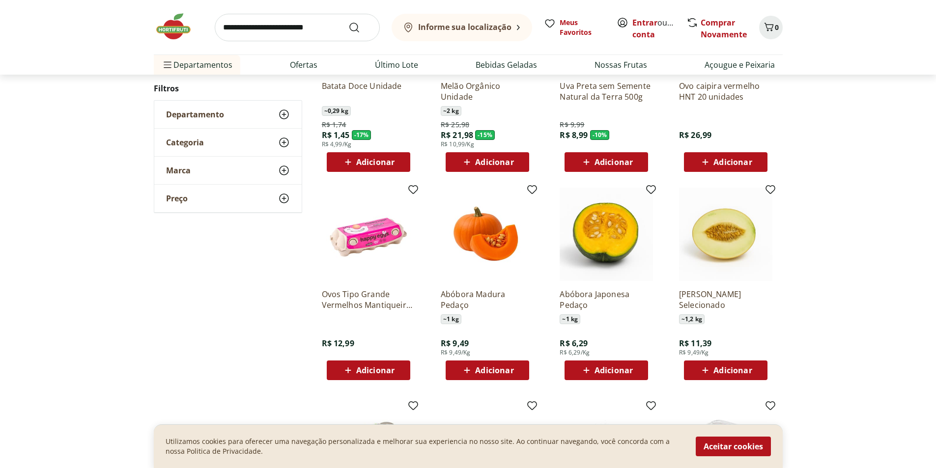
scroll to position [638, 0]
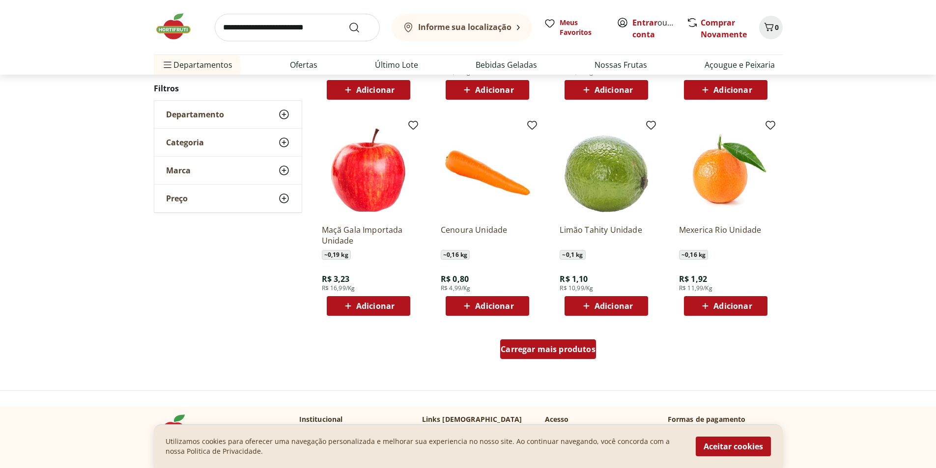
scroll to position [589, 0]
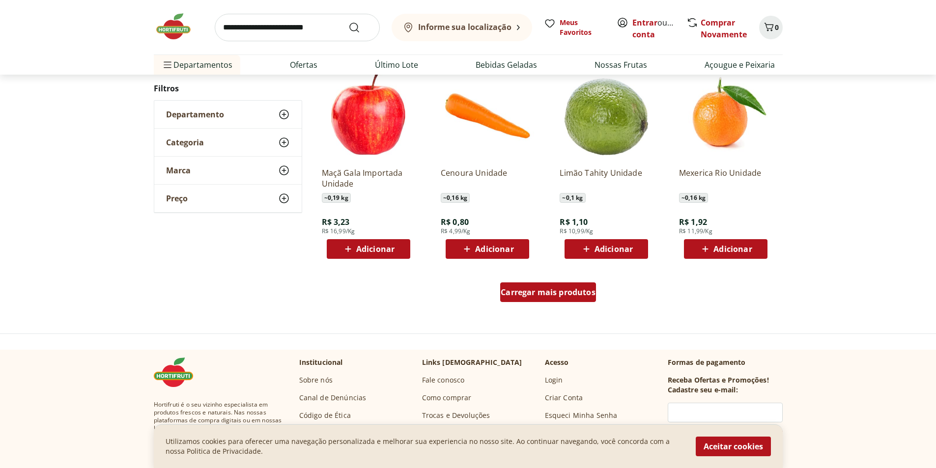
click at [565, 294] on span "Carregar mais produtos" at bounding box center [547, 292] width 95 height 8
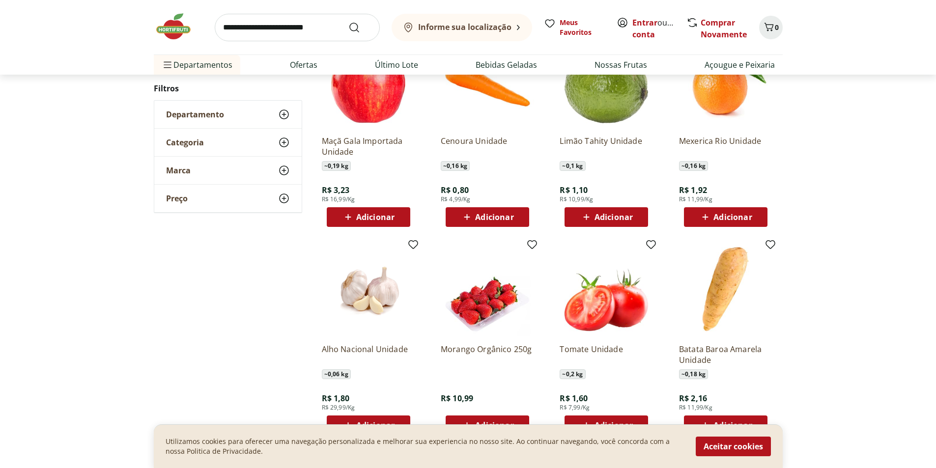
scroll to position [737, 0]
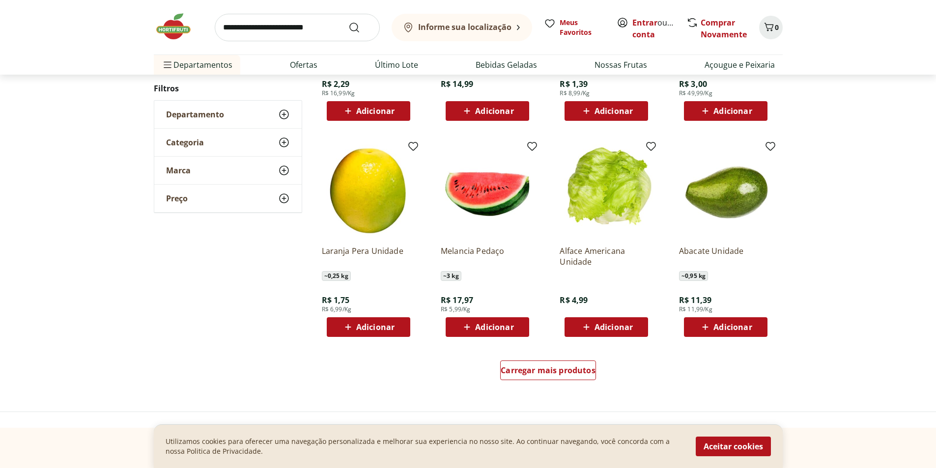
scroll to position [587, 0]
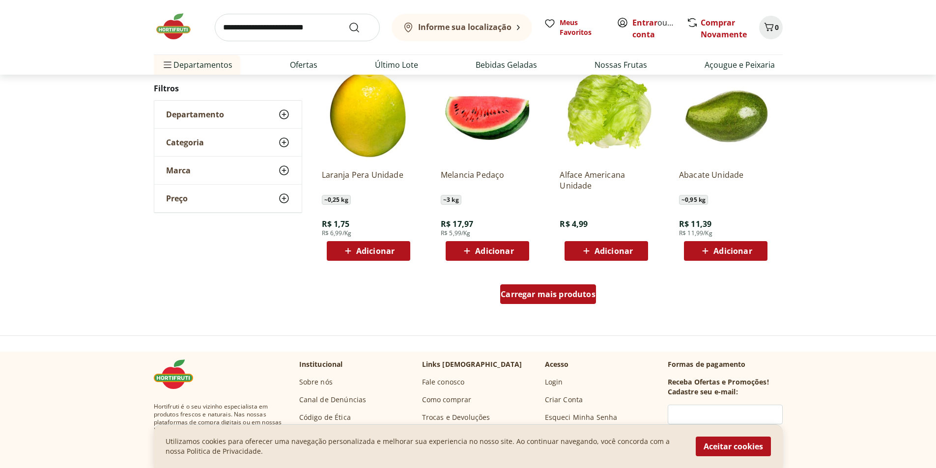
click at [551, 303] on div "Carregar mais produtos" at bounding box center [548, 294] width 96 height 20
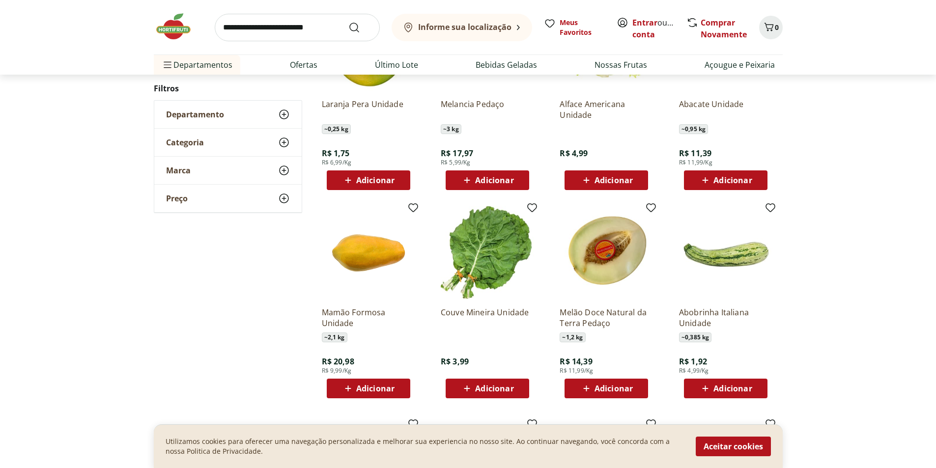
scroll to position [735, 0]
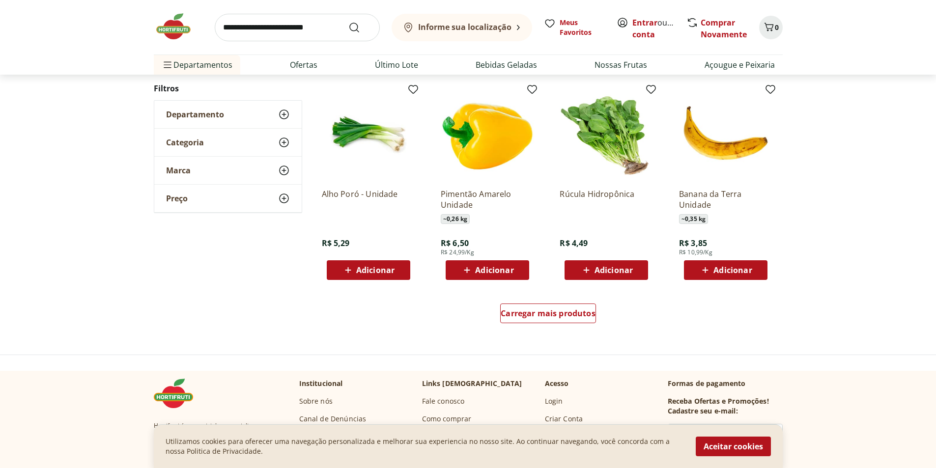
scroll to position [585, 0]
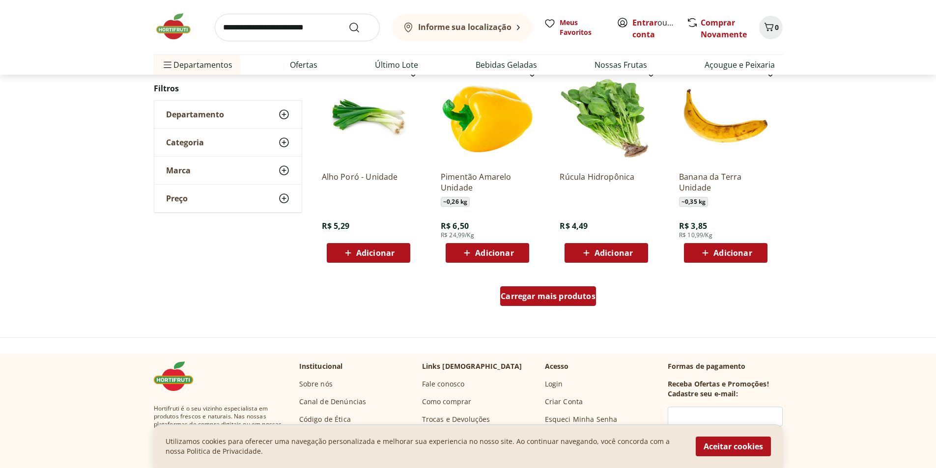
click at [566, 298] on span "Carregar mais produtos" at bounding box center [547, 296] width 95 height 8
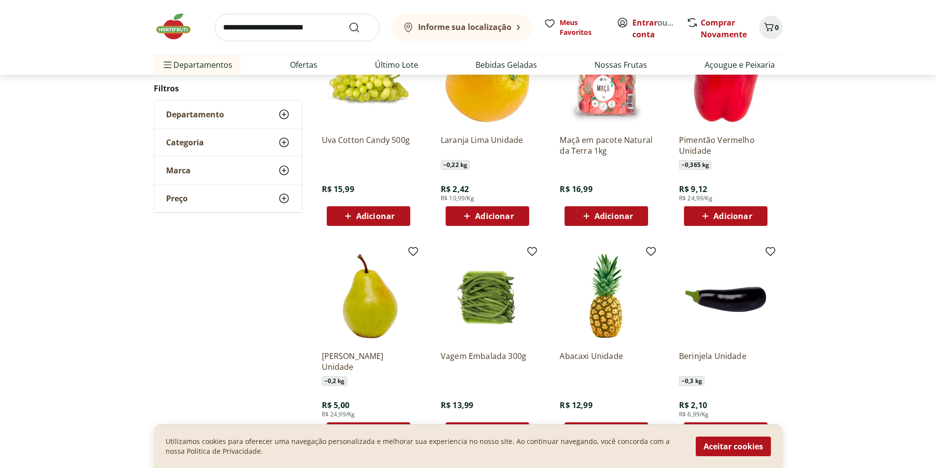
scroll to position [831, 0]
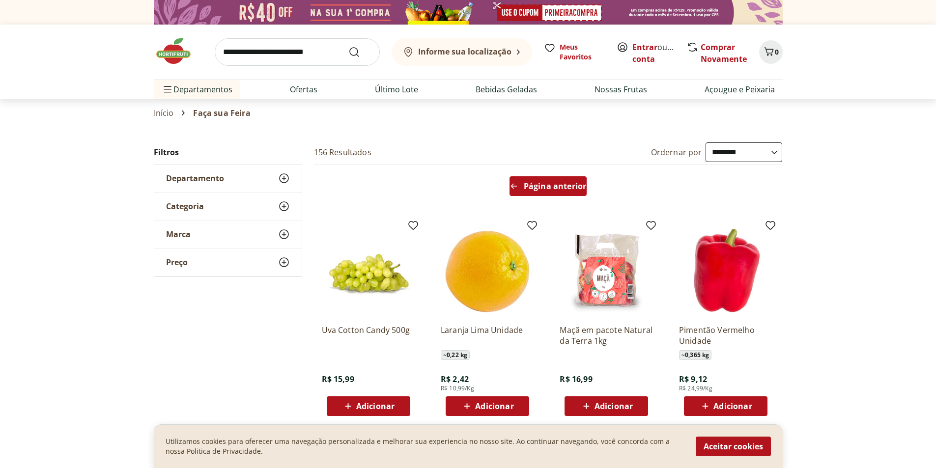
click at [560, 197] on link "Página anterior" at bounding box center [547, 188] width 77 height 24
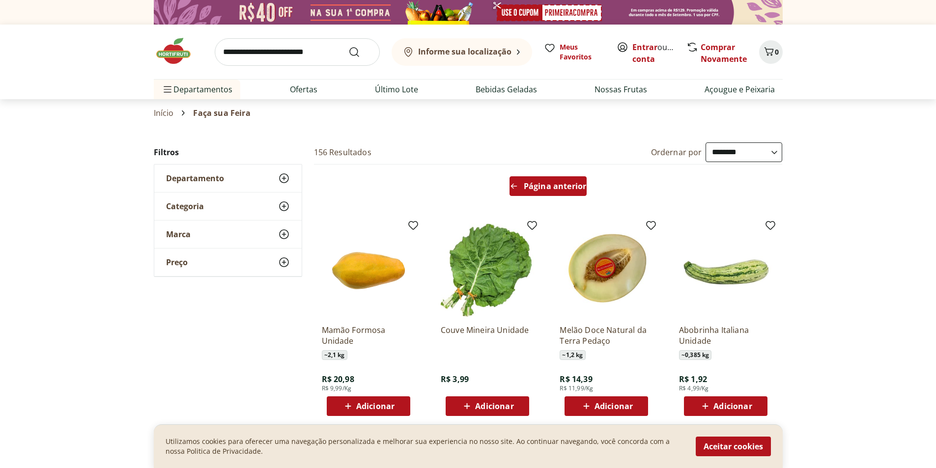
click at [557, 196] on link "Página anterior" at bounding box center [547, 188] width 77 height 24
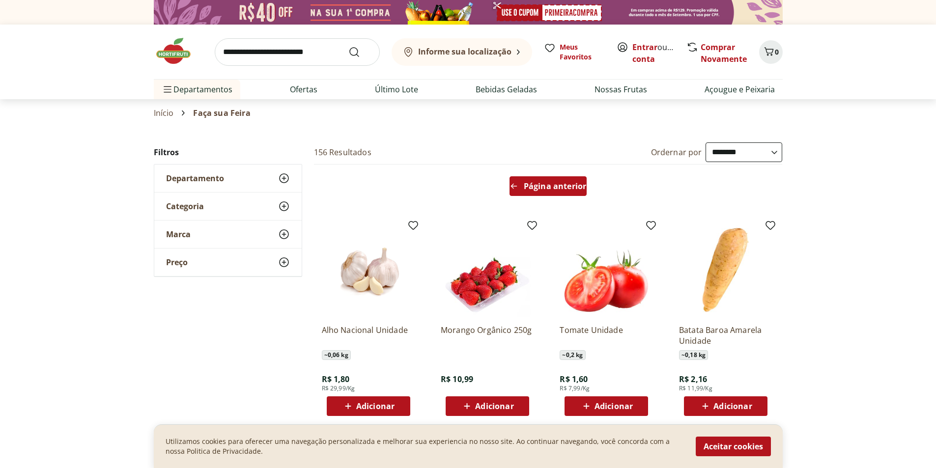
click at [568, 188] on span "Página anterior" at bounding box center [555, 186] width 62 height 8
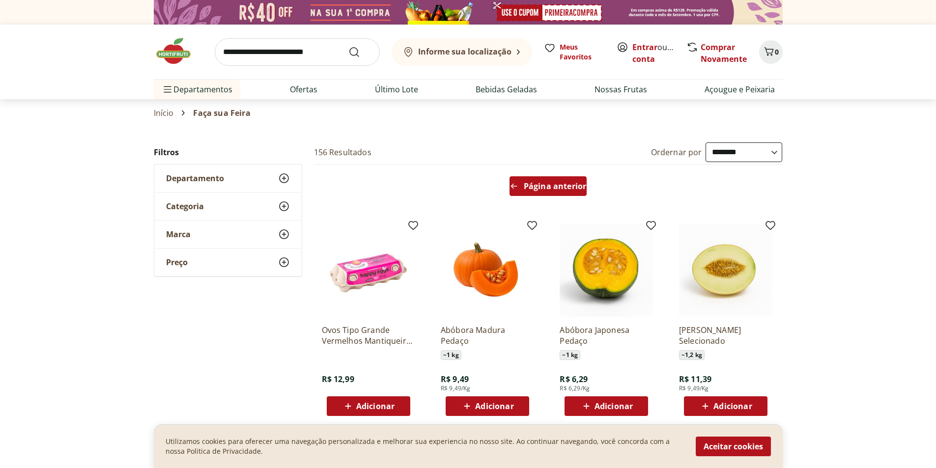
click at [555, 194] on div "Página anterior" at bounding box center [547, 186] width 77 height 20
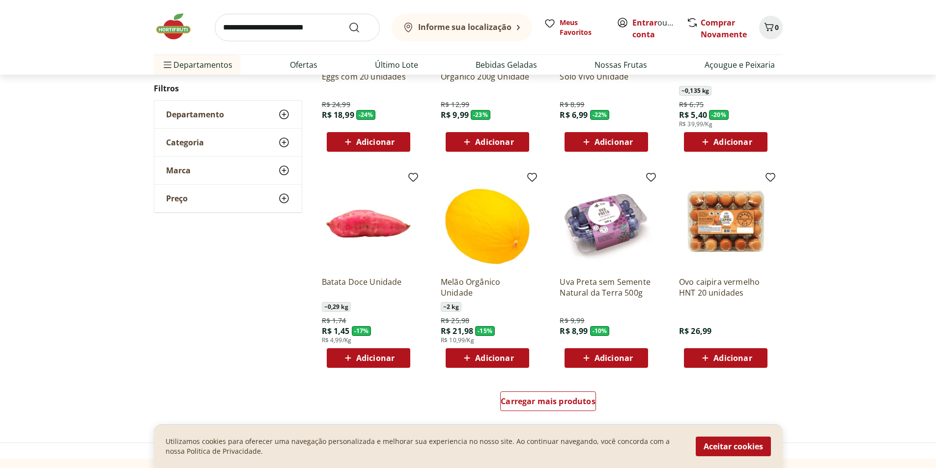
scroll to position [442, 0]
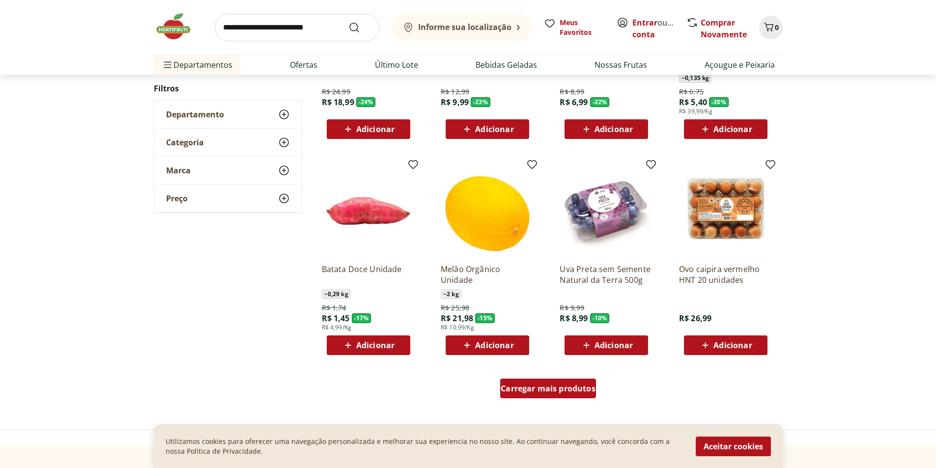
click at [541, 390] on span "Carregar mais produtos" at bounding box center [547, 389] width 95 height 8
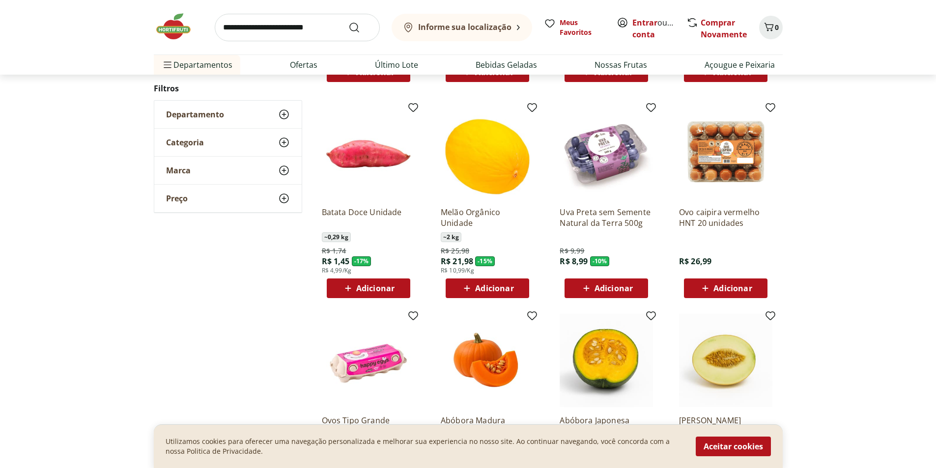
scroll to position [589, 0]
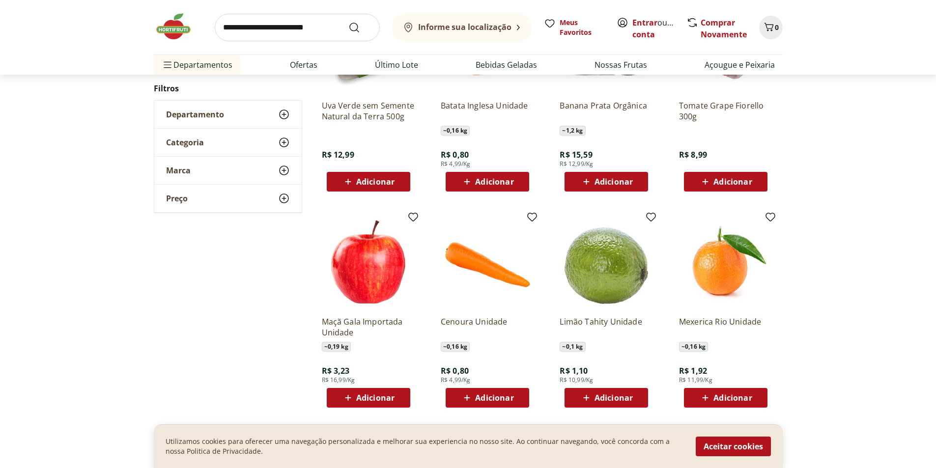
scroll to position [491, 0]
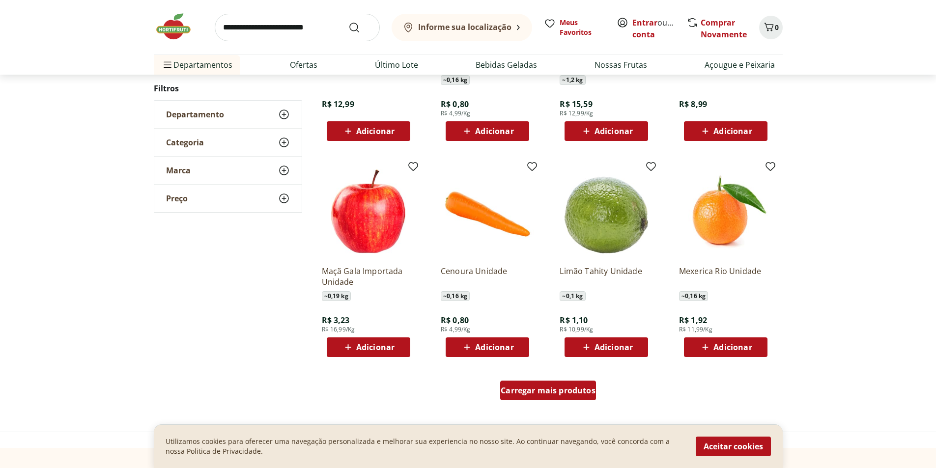
click at [539, 390] on span "Carregar mais produtos" at bounding box center [547, 391] width 95 height 8
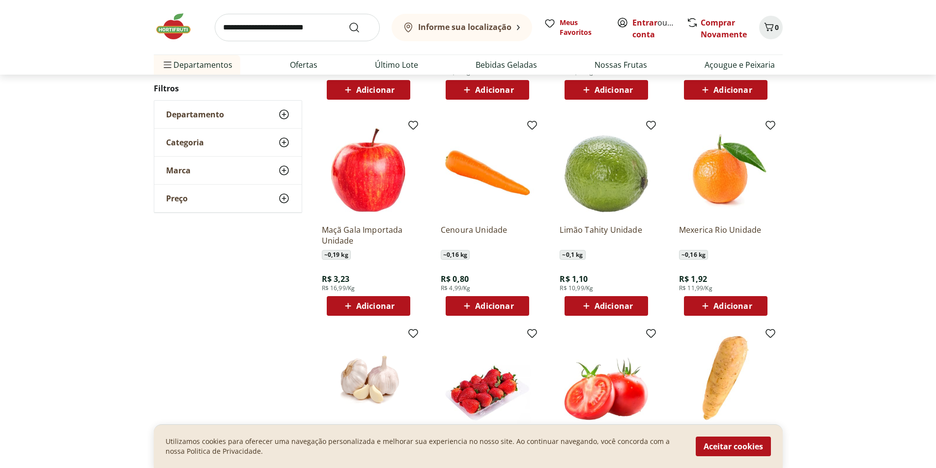
scroll to position [589, 0]
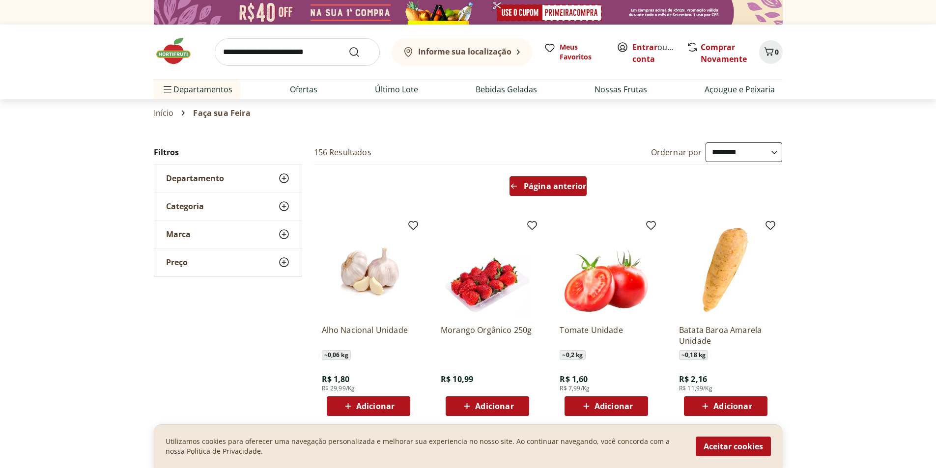
click at [547, 198] on link "Página anterior" at bounding box center [547, 188] width 77 height 24
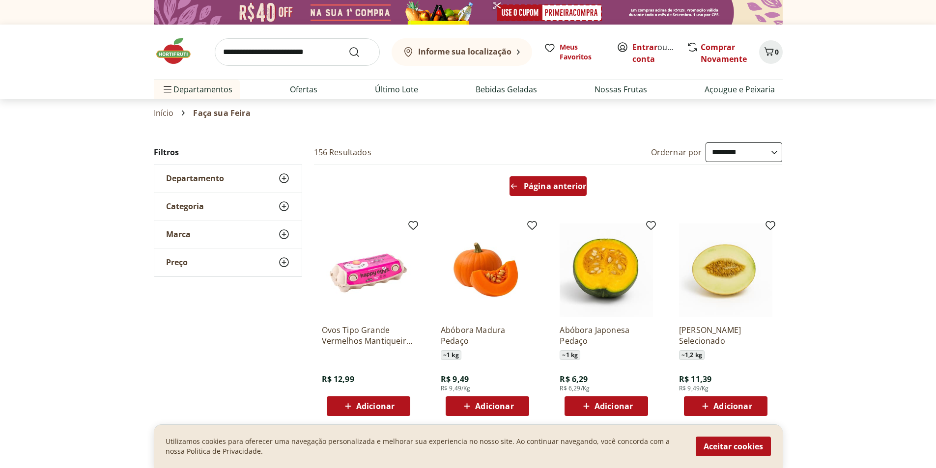
drag, startPoint x: 546, startPoint y: 201, endPoint x: 543, endPoint y: 195, distance: 6.6
drag, startPoint x: 543, startPoint y: 195, endPoint x: 487, endPoint y: 201, distance: 56.3
click at [485, 204] on div "Página anterior" at bounding box center [548, 188] width 476 height 47
click at [560, 190] on span "Página anterior" at bounding box center [555, 186] width 62 height 8
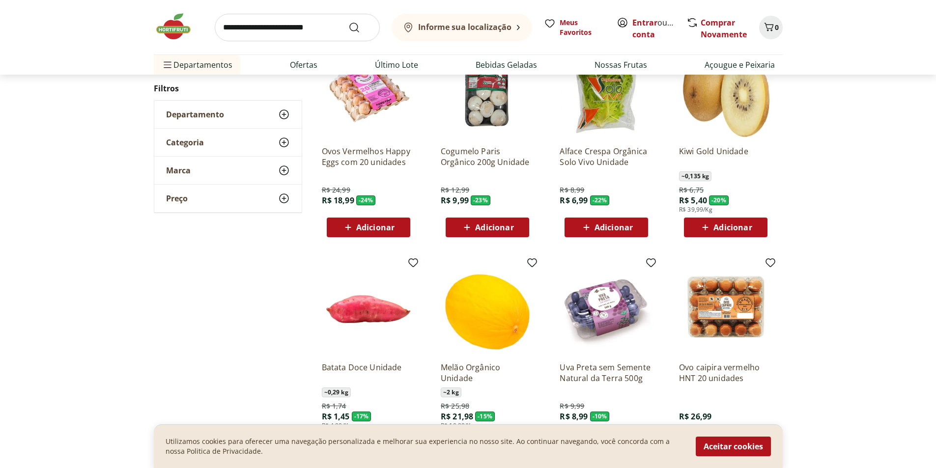
scroll to position [442, 0]
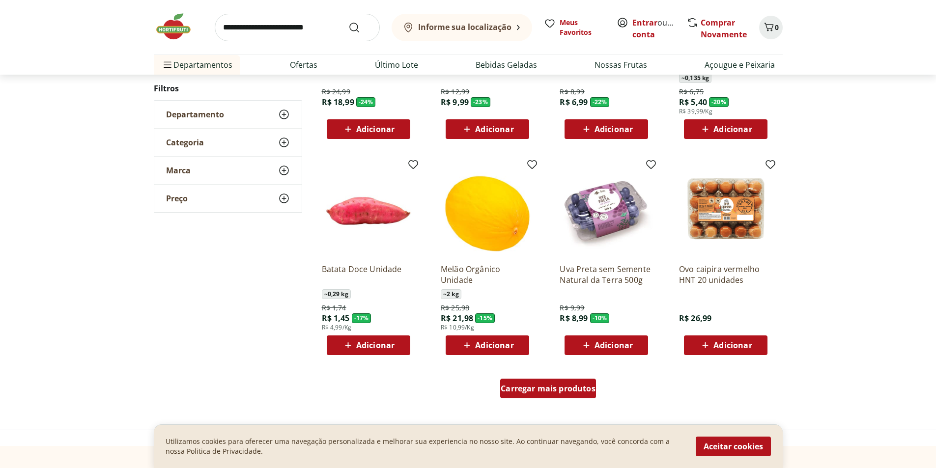
click at [566, 390] on span "Carregar mais produtos" at bounding box center [547, 389] width 95 height 8
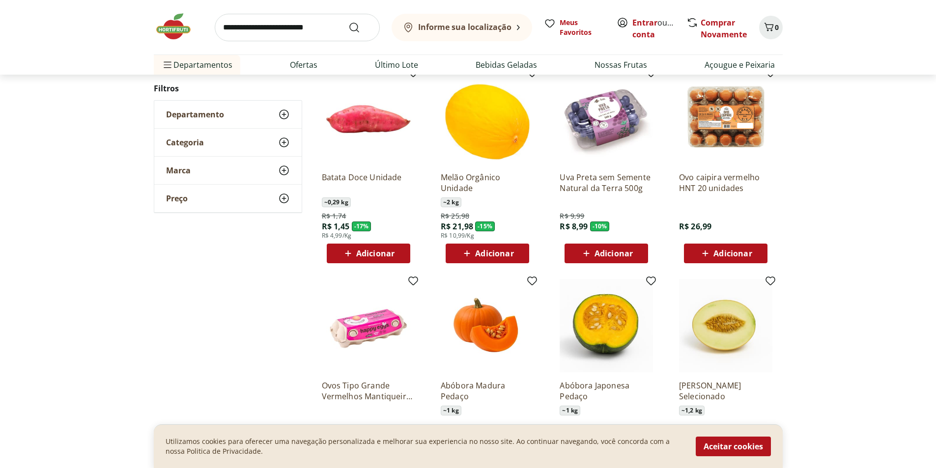
scroll to position [491, 0]
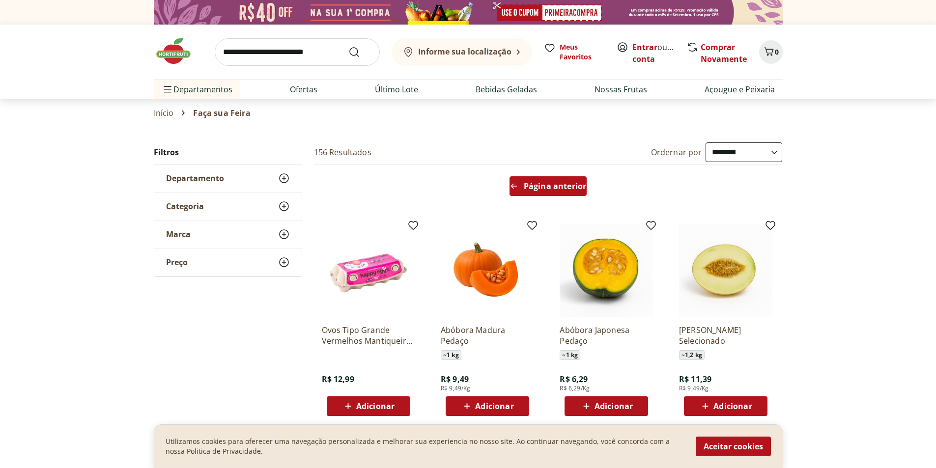
click at [517, 188] on icon "Arrow Left icon" at bounding box center [514, 186] width 8 height 8
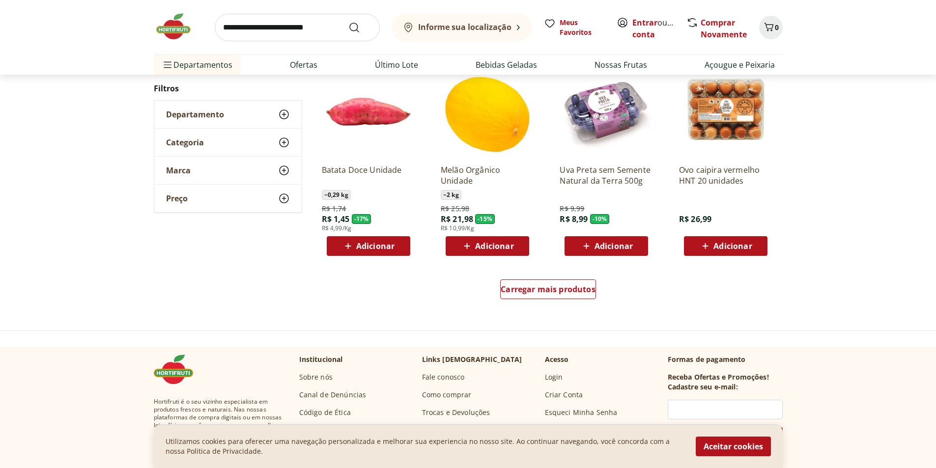
scroll to position [589, 0]
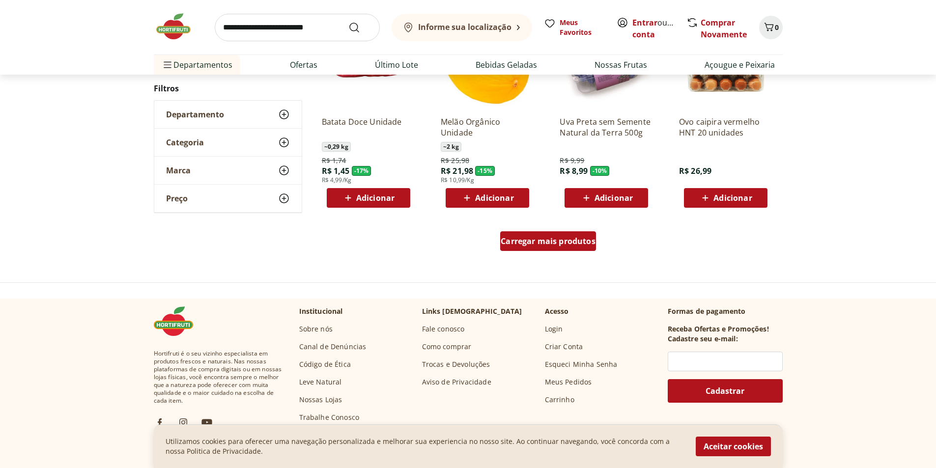
click at [560, 243] on span "Carregar mais produtos" at bounding box center [547, 241] width 95 height 8
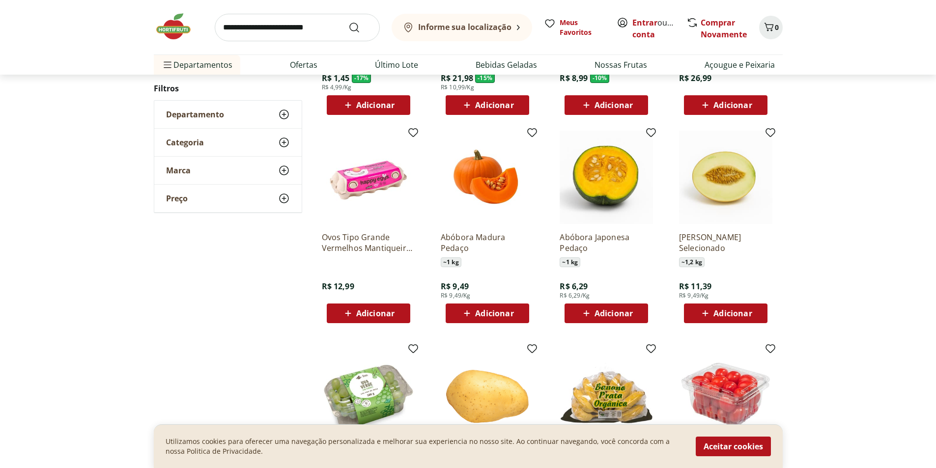
scroll to position [737, 0]
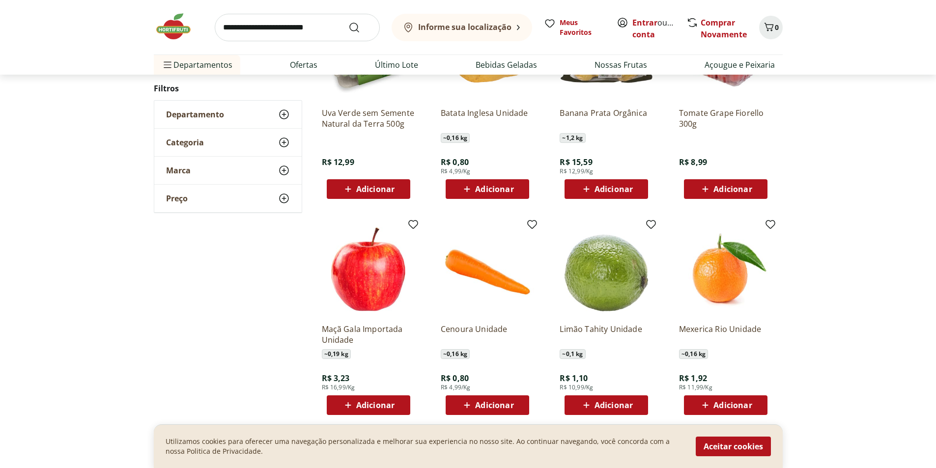
scroll to position [491, 0]
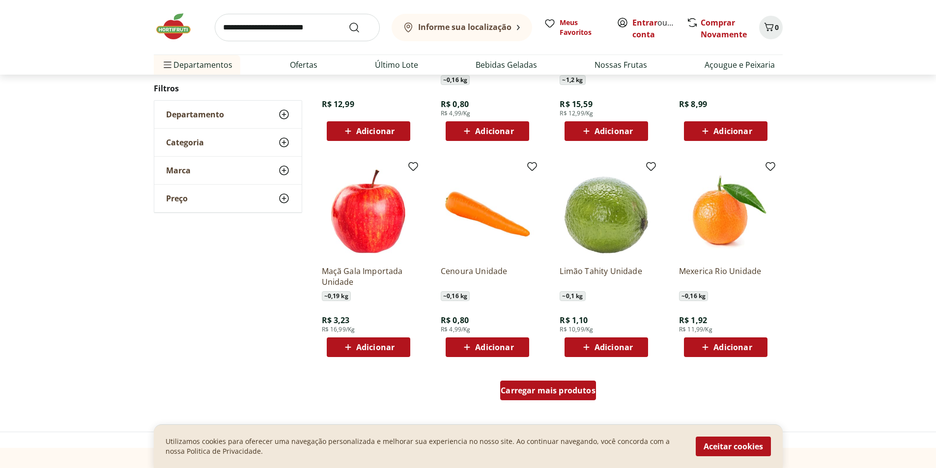
click at [532, 388] on span "Carregar mais produtos" at bounding box center [547, 391] width 95 height 8
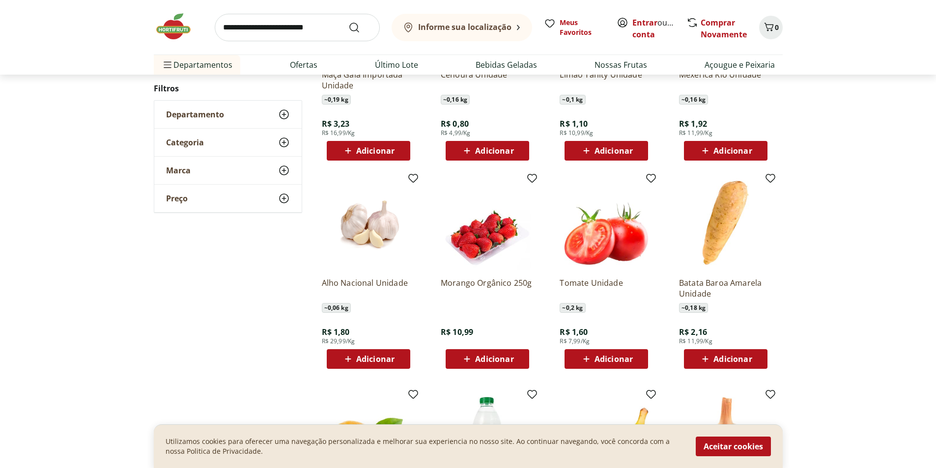
scroll to position [786, 0]
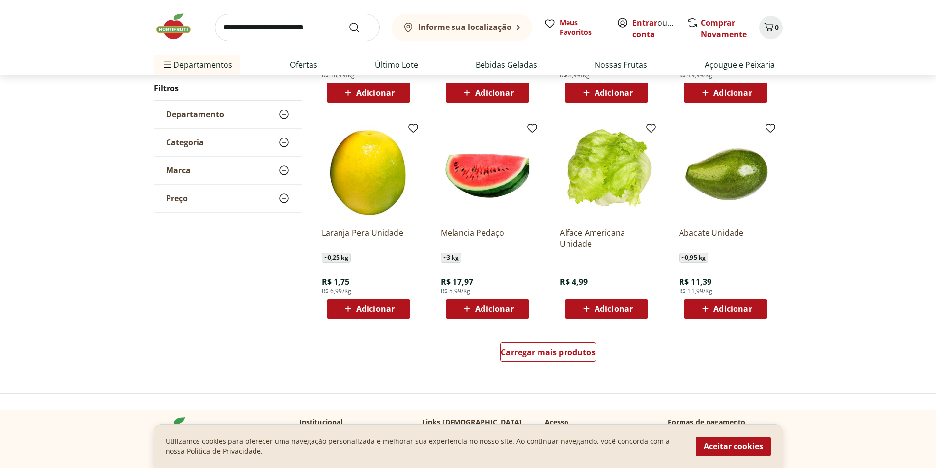
scroll to position [538, 0]
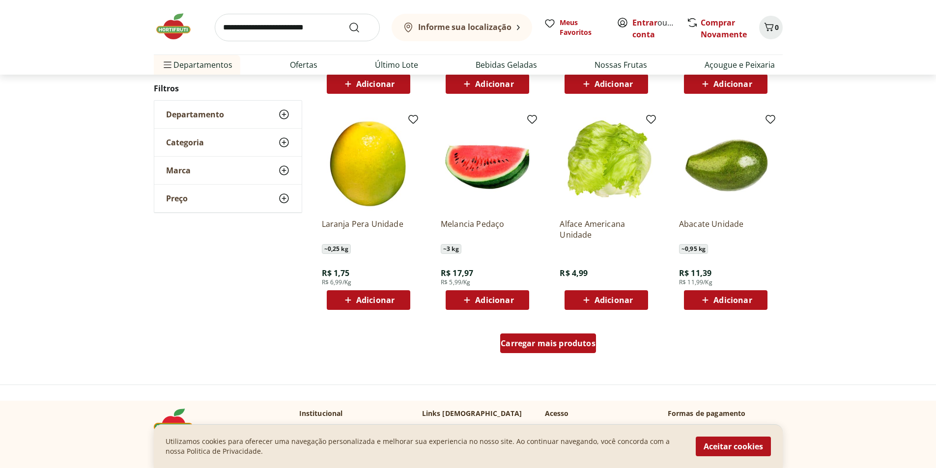
click at [558, 337] on div "Carregar mais produtos" at bounding box center [548, 343] width 96 height 20
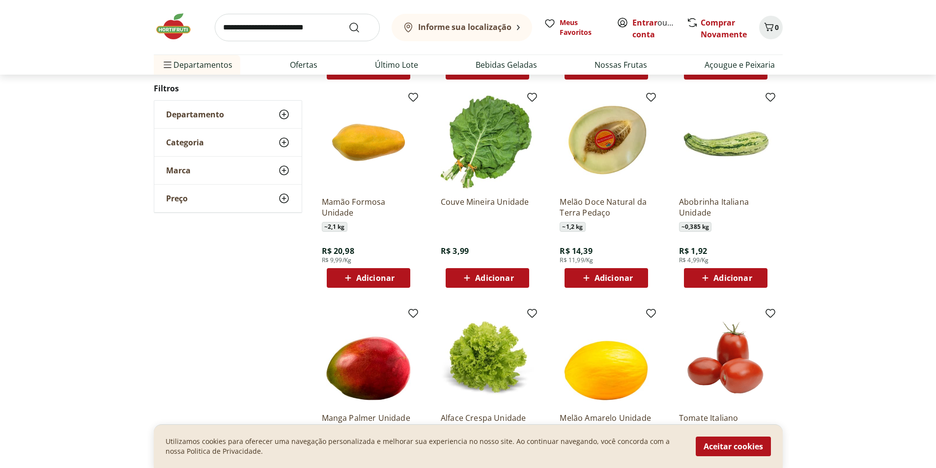
scroll to position [784, 0]
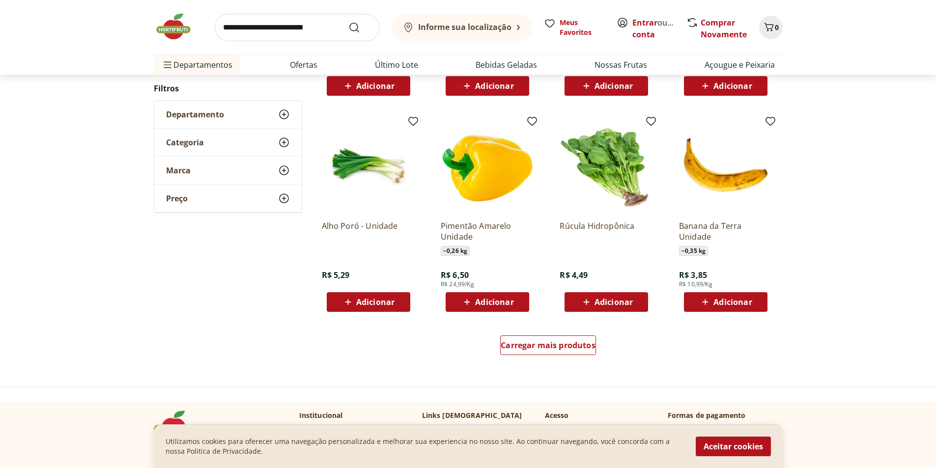
scroll to position [585, 0]
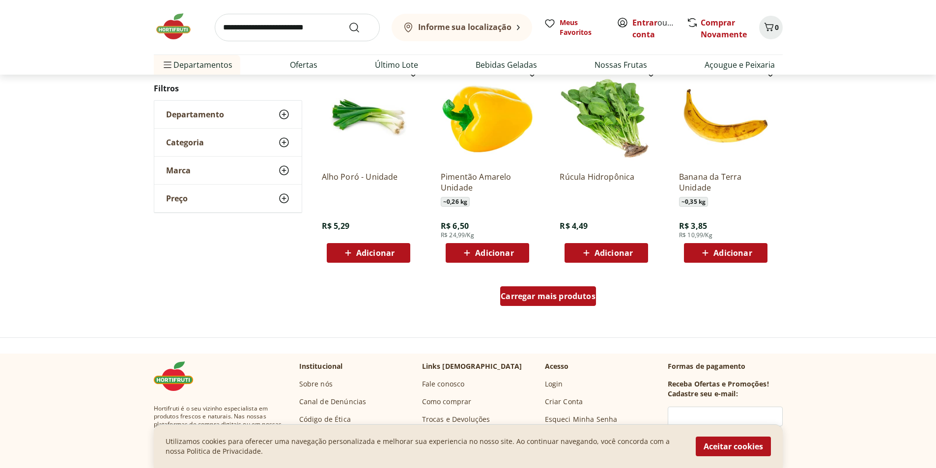
click at [571, 296] on span "Carregar mais produtos" at bounding box center [547, 296] width 95 height 8
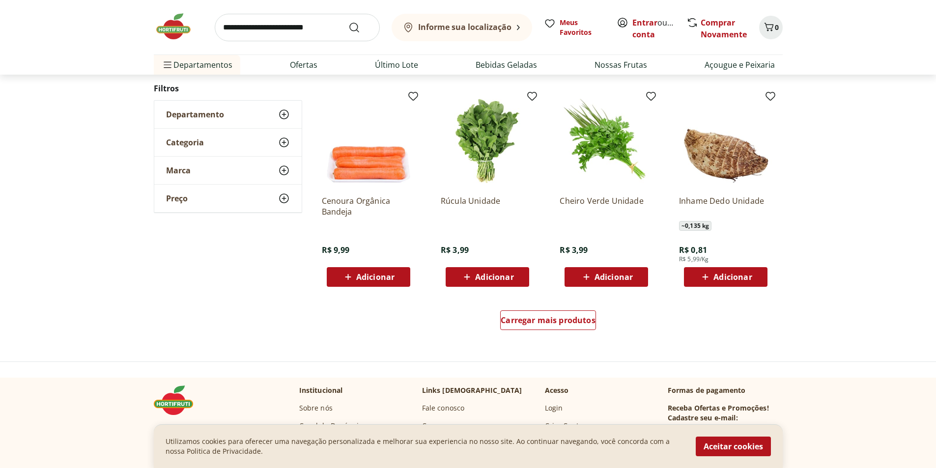
scroll to position [534, 0]
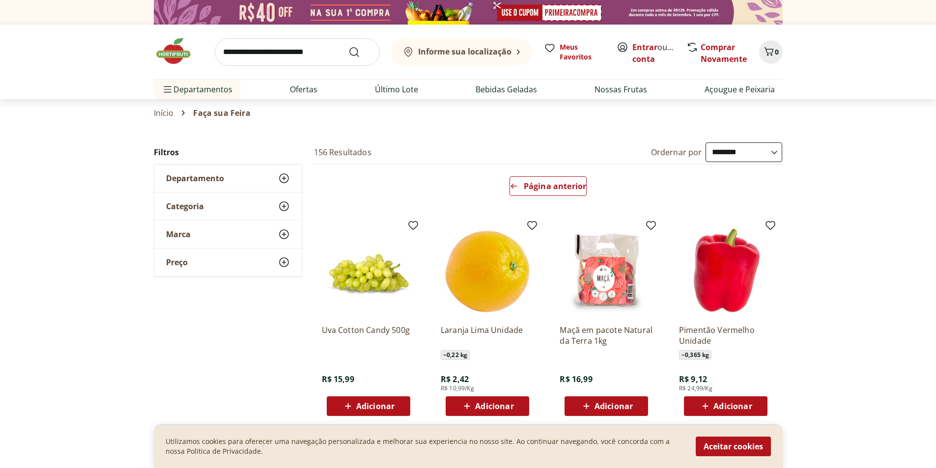
select select "**********"
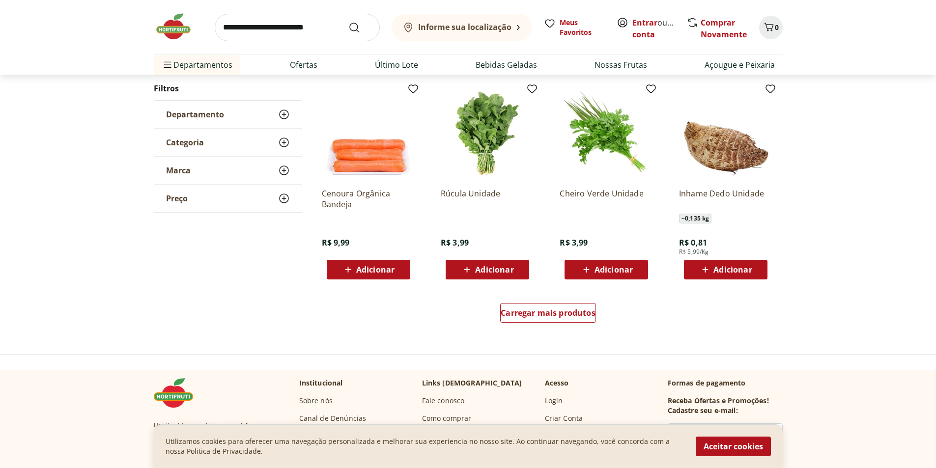
scroll to position [583, 0]
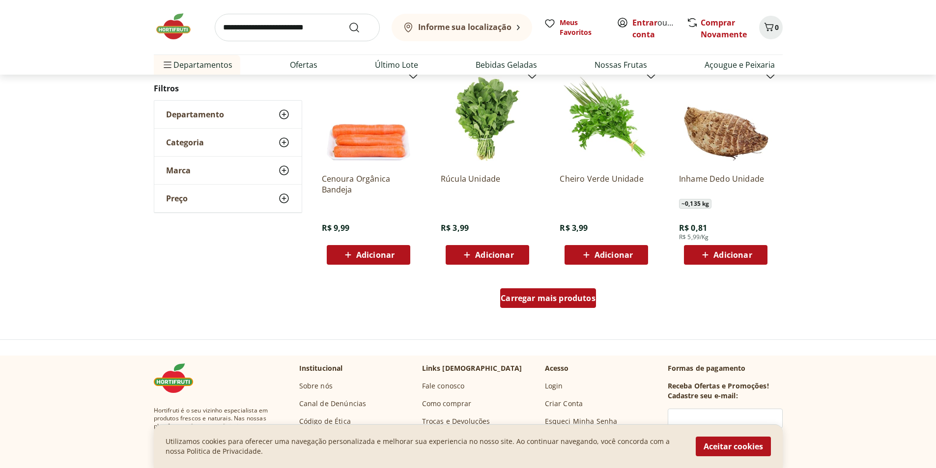
click at [533, 295] on span "Carregar mais produtos" at bounding box center [547, 298] width 95 height 8
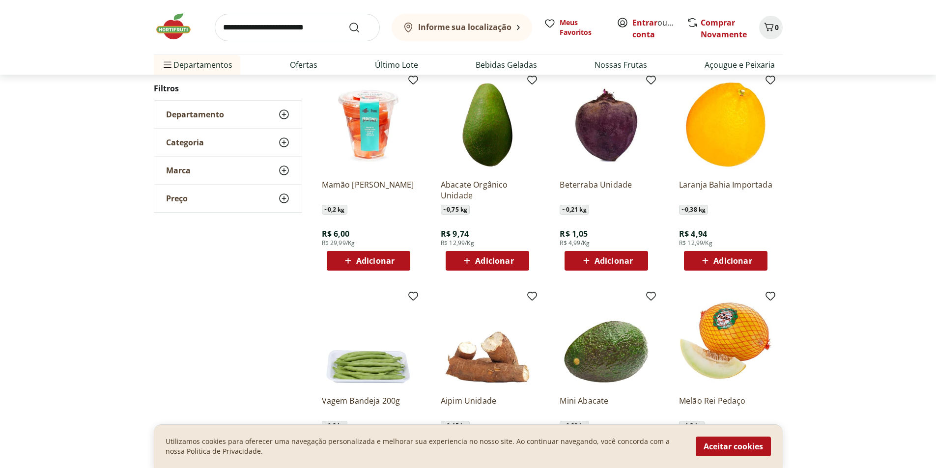
scroll to position [829, 0]
